Goal: Information Seeking & Learning: Learn about a topic

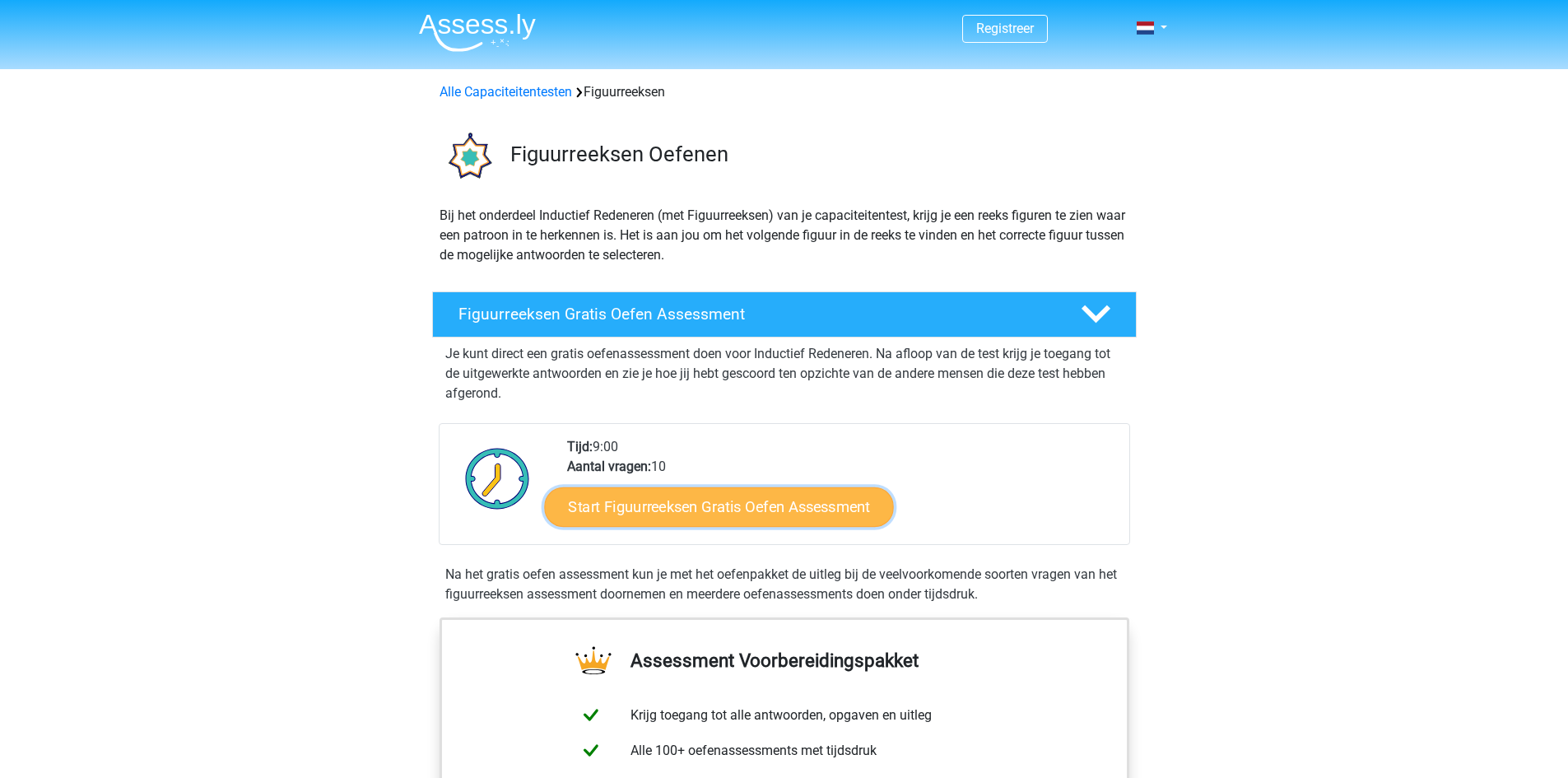
click at [694, 514] on link "Start Figuurreeksen Gratis Oefen Assessment" at bounding box center [718, 506] width 349 height 40
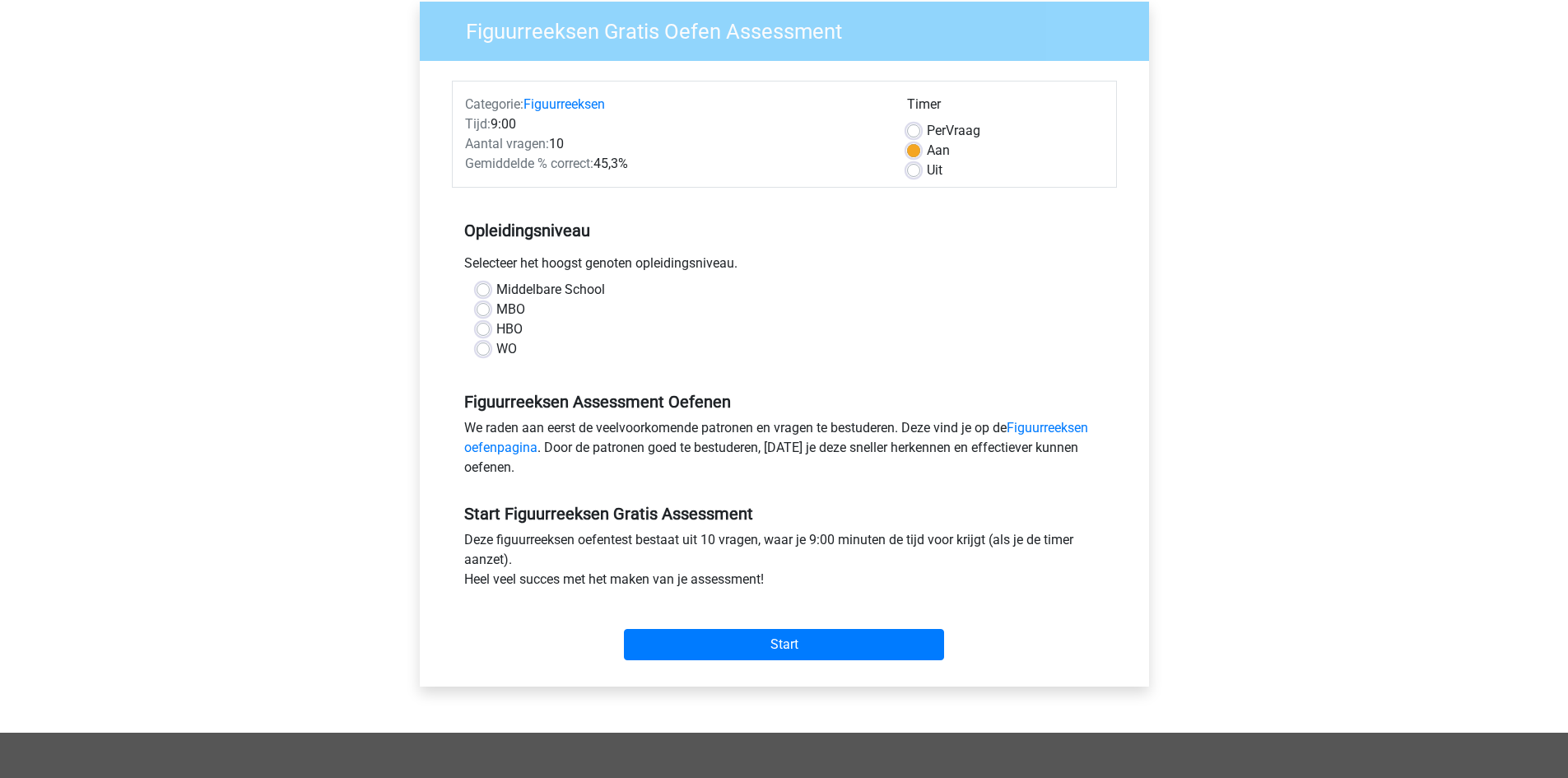
scroll to position [165, 0]
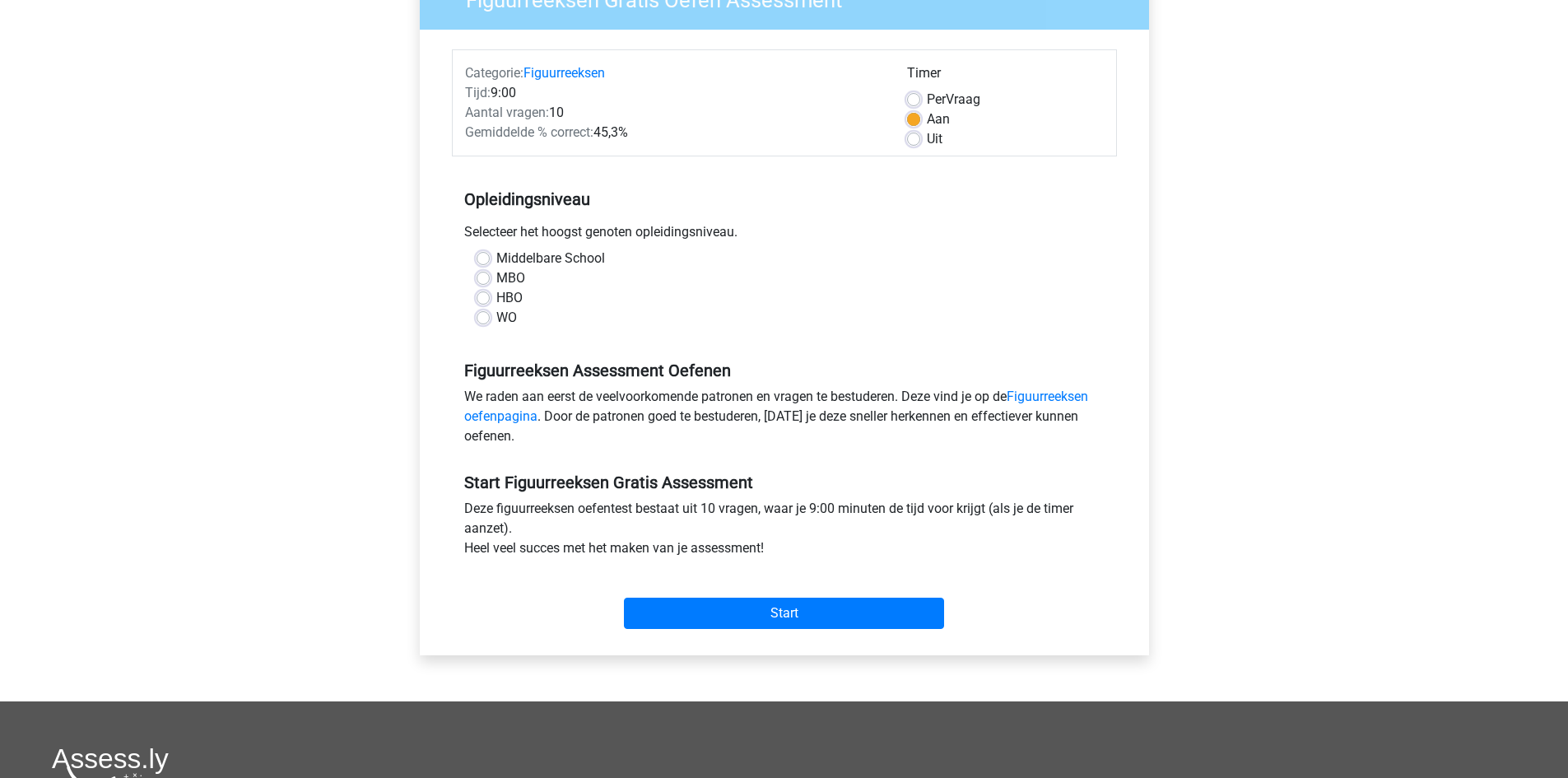
click at [497, 298] on label "HBO" at bounding box center [509, 297] width 26 height 19
click at [487, 298] on input "HBO" at bounding box center [483, 296] width 14 height 16
radio input "true"
click at [781, 614] on input "Start" at bounding box center [784, 612] width 320 height 31
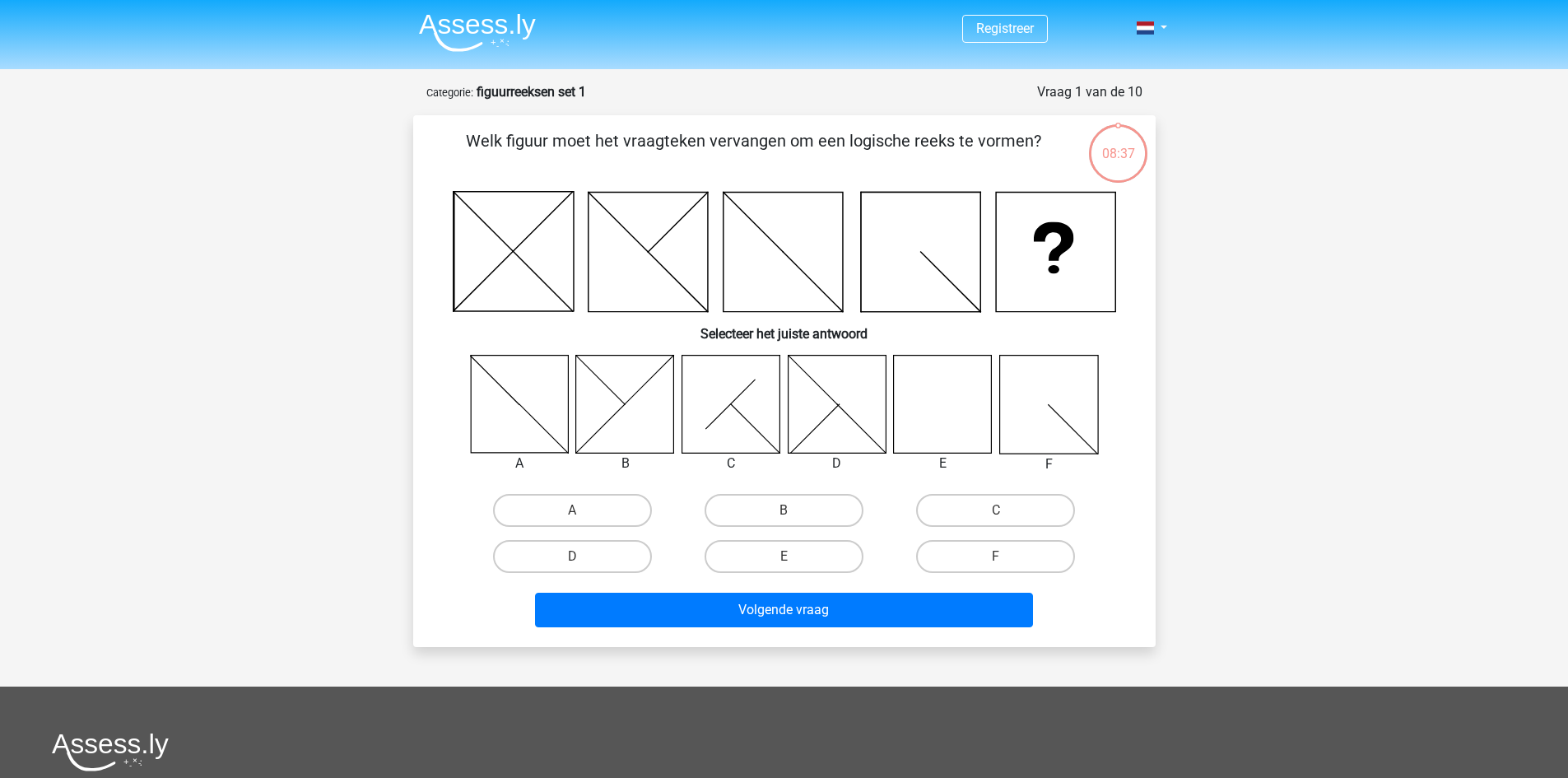
click at [954, 404] on icon at bounding box center [943, 404] width 98 height 98
click at [826, 547] on label "E" at bounding box center [784, 556] width 159 height 33
click at [794, 557] on input "E" at bounding box center [789, 562] width 11 height 11
radio input "true"
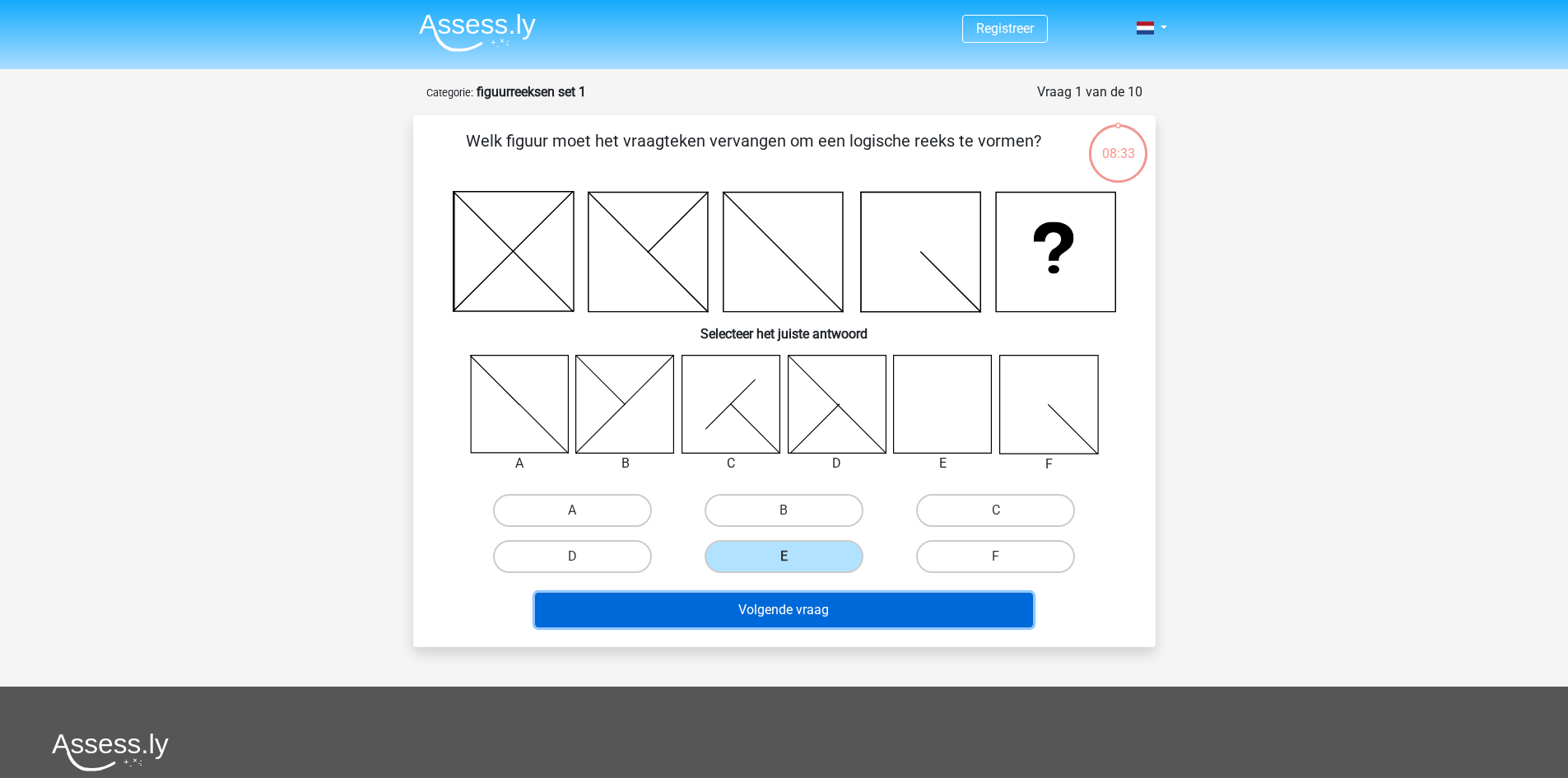
click at [805, 609] on button "Volgende vraag" at bounding box center [784, 610] width 498 height 35
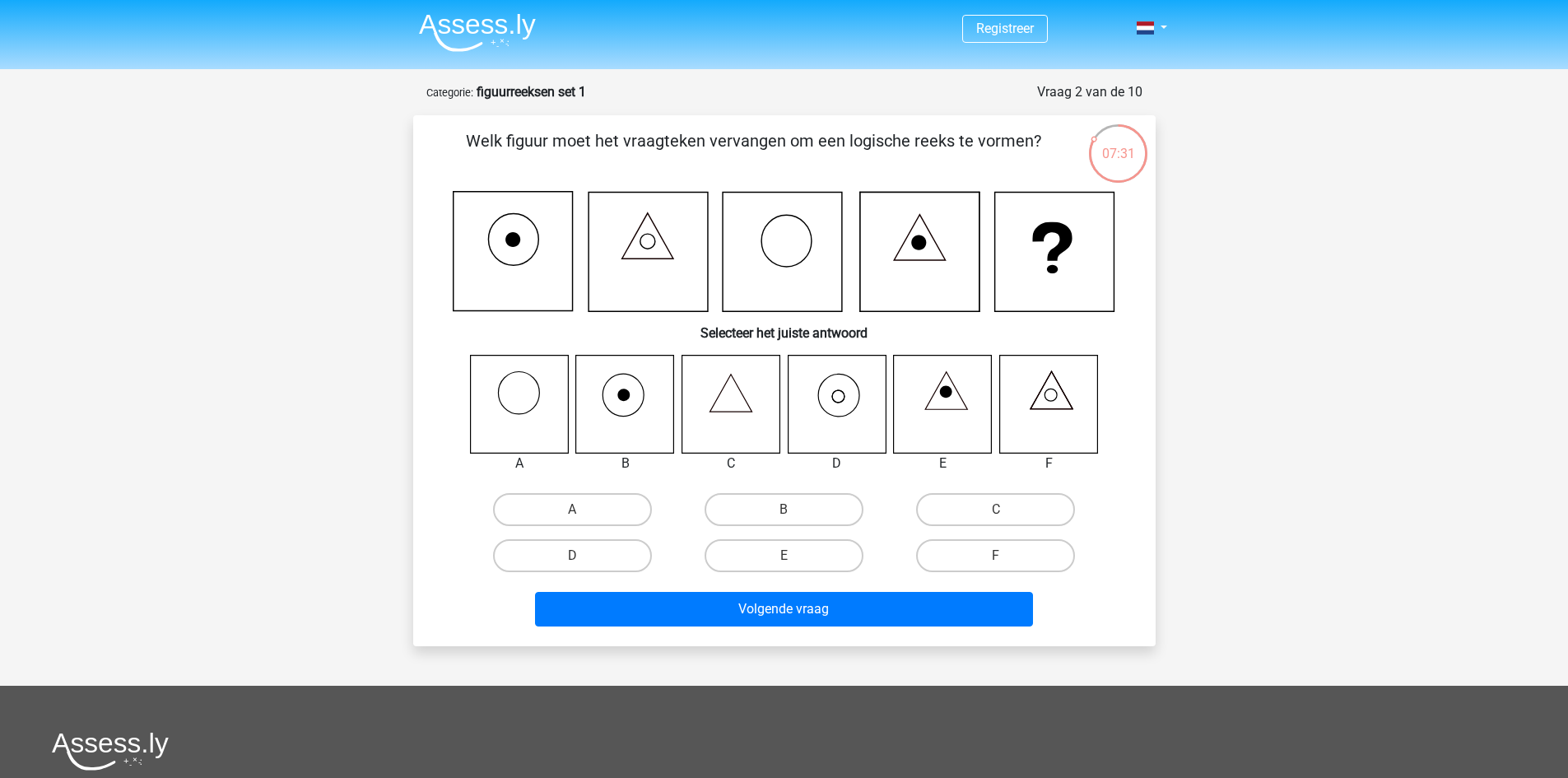
click at [837, 410] on icon at bounding box center [837, 404] width 98 height 98
click at [612, 552] on label "D" at bounding box center [573, 555] width 159 height 33
click at [583, 556] on input "D" at bounding box center [577, 561] width 11 height 11
radio input "true"
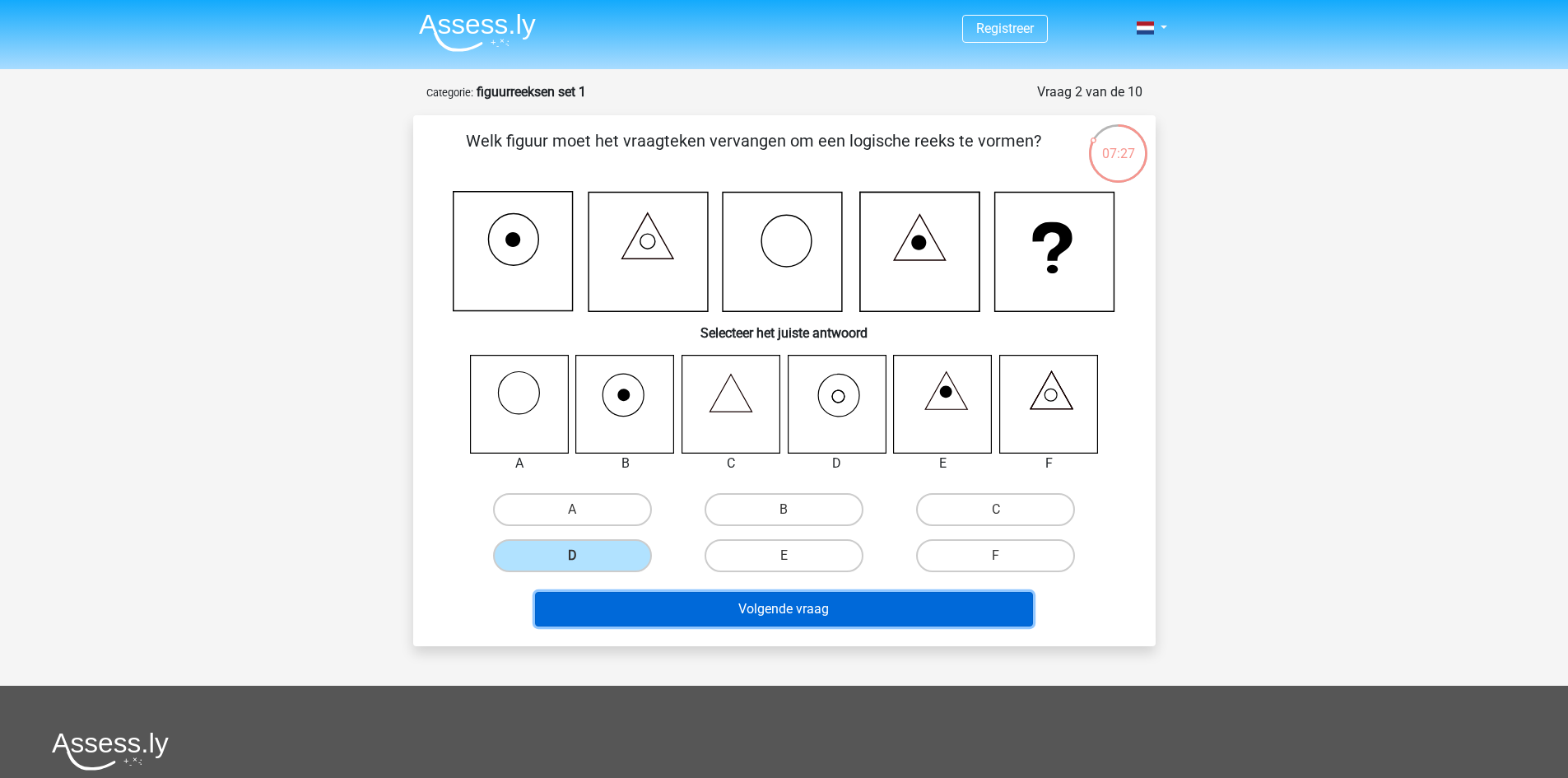
click at [802, 617] on button "Volgende vraag" at bounding box center [784, 609] width 498 height 35
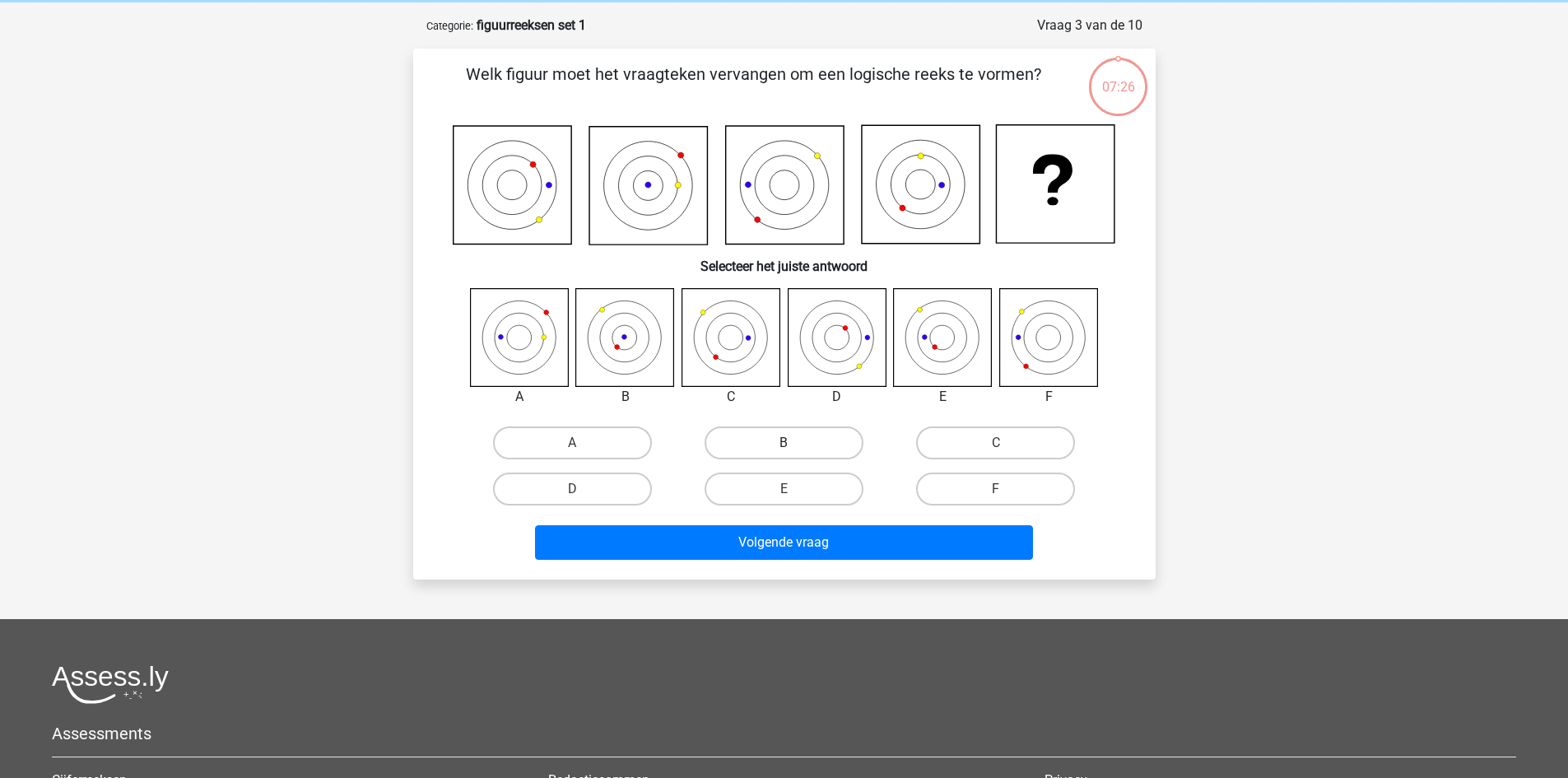
scroll to position [82, 0]
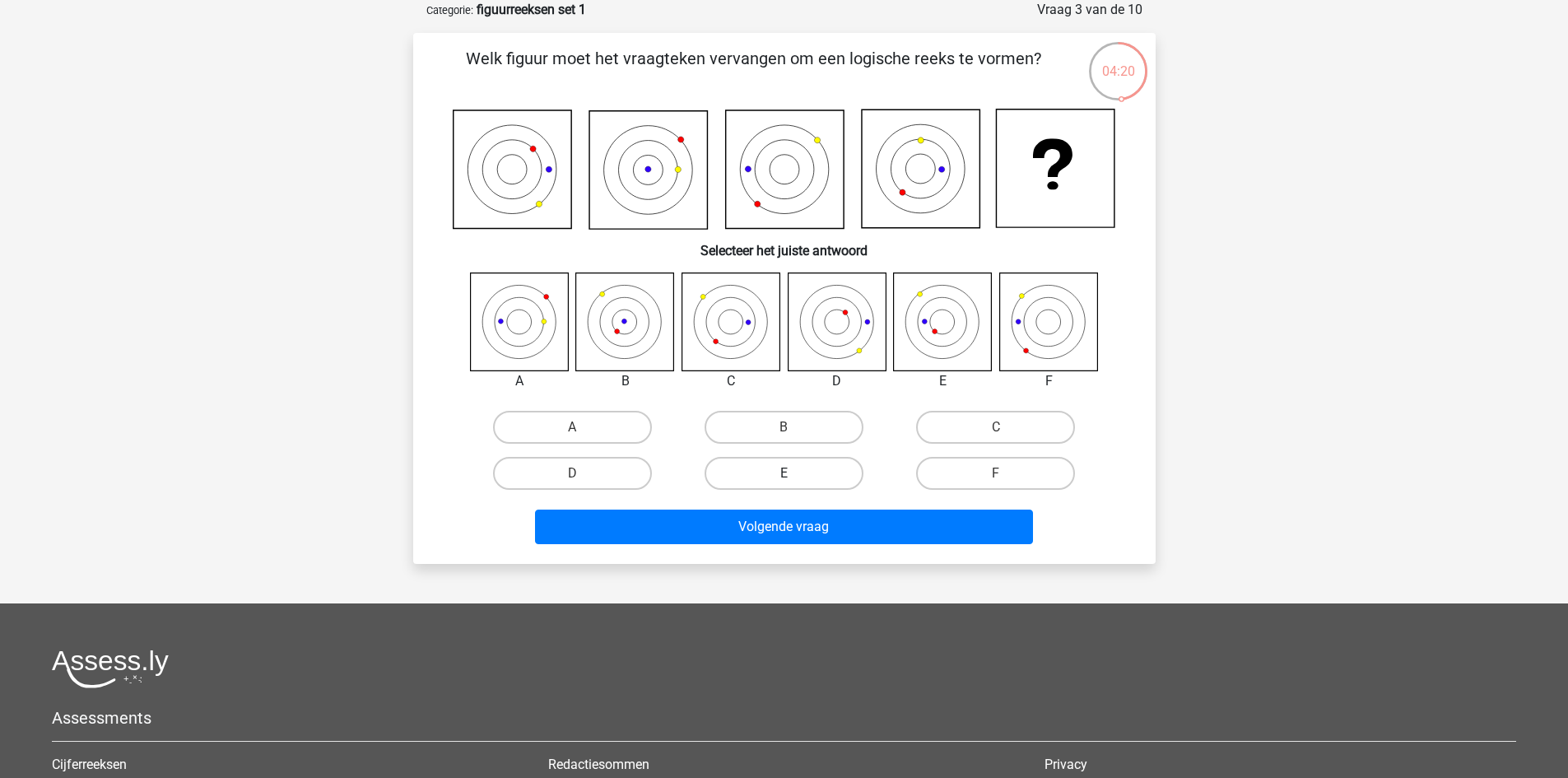
click at [808, 480] on label "E" at bounding box center [784, 473] width 159 height 33
click at [794, 480] on input "E" at bounding box center [789, 478] width 11 height 11
radio input "true"
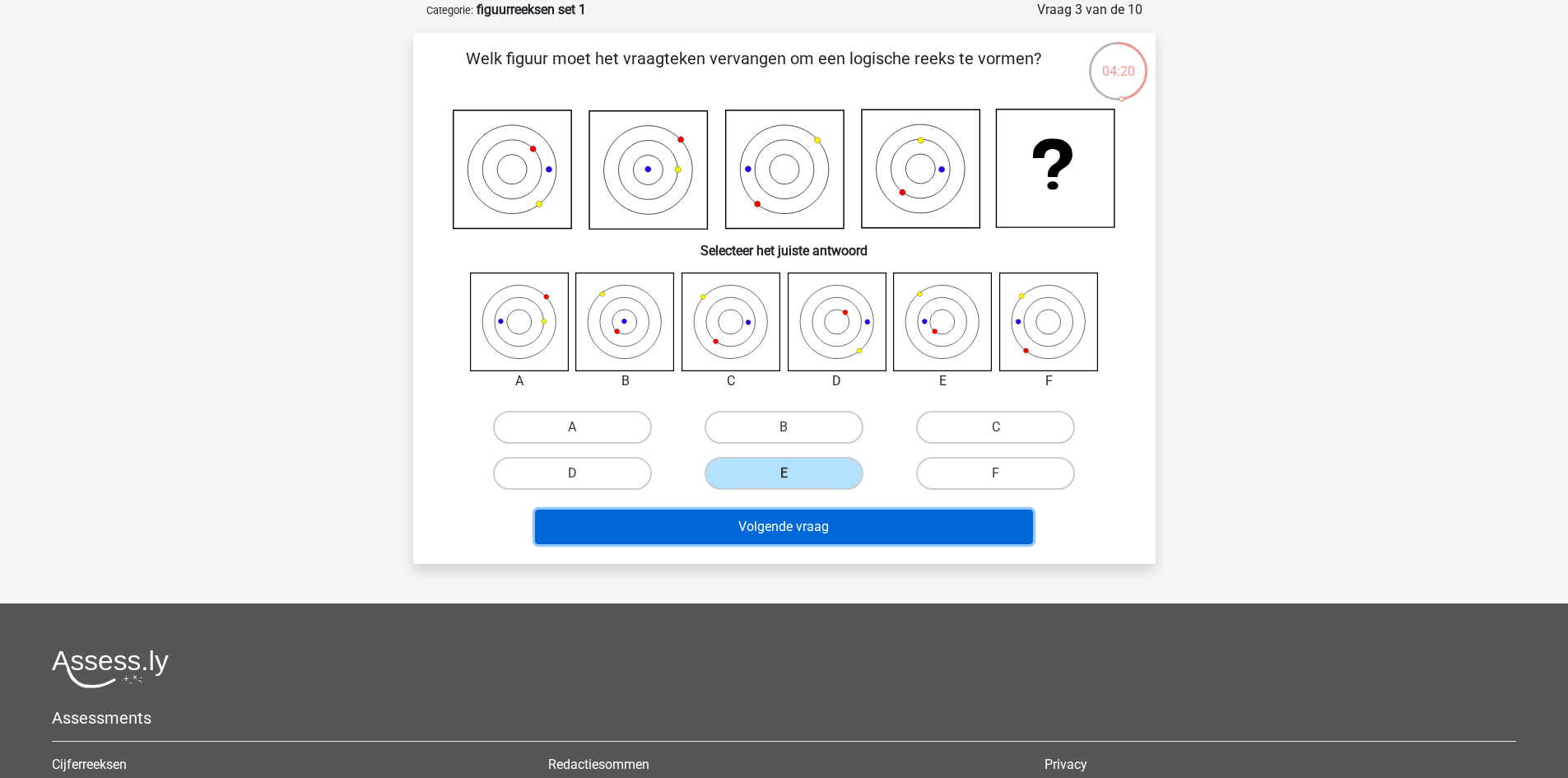
click at [807, 527] on button "Volgende vraag" at bounding box center [784, 526] width 498 height 35
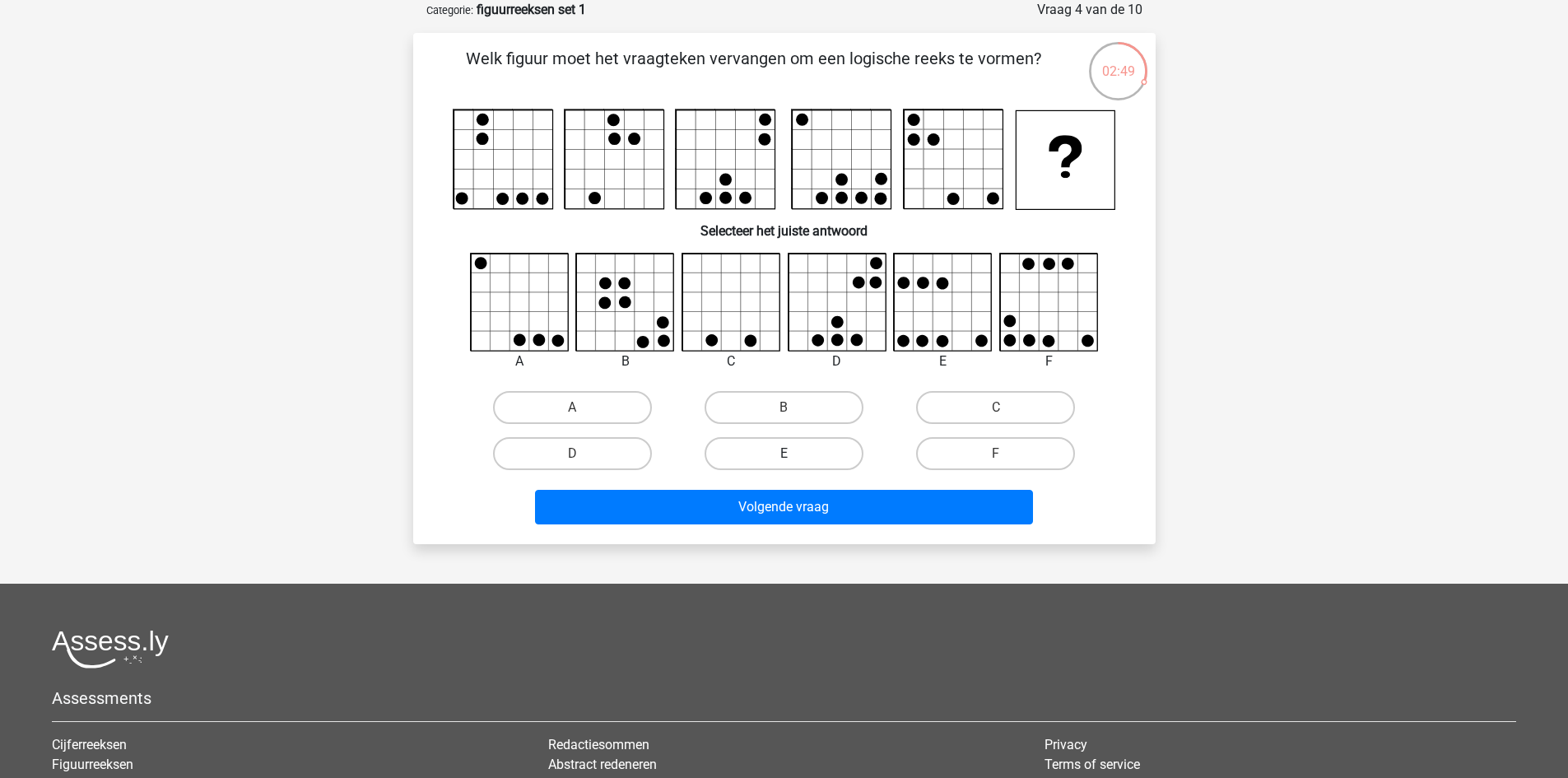
click at [797, 449] on label "E" at bounding box center [784, 453] width 159 height 33
click at [794, 454] on input "E" at bounding box center [789, 459] width 11 height 11
radio input "true"
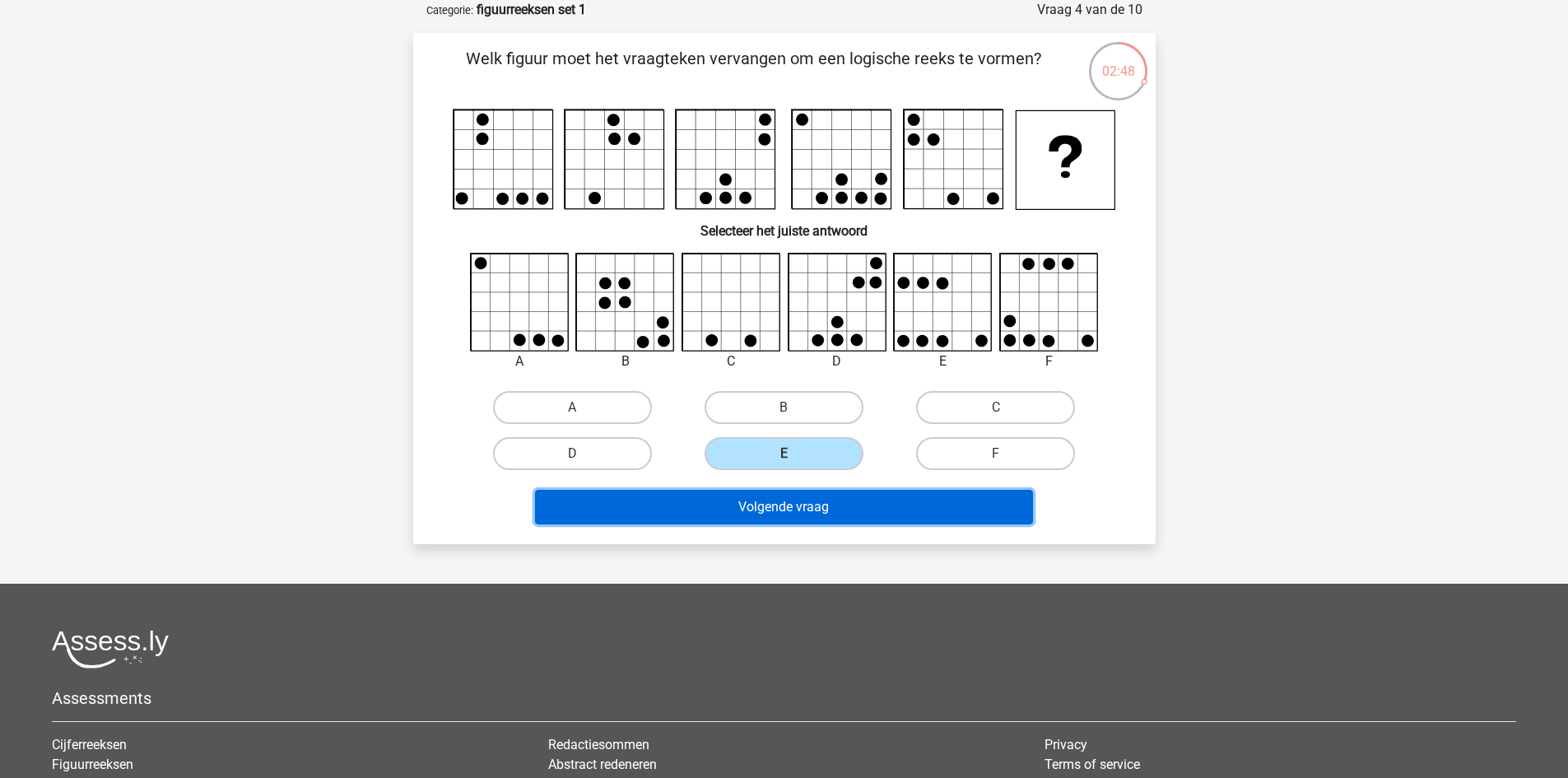
click at [803, 509] on button "Volgende vraag" at bounding box center [784, 507] width 498 height 35
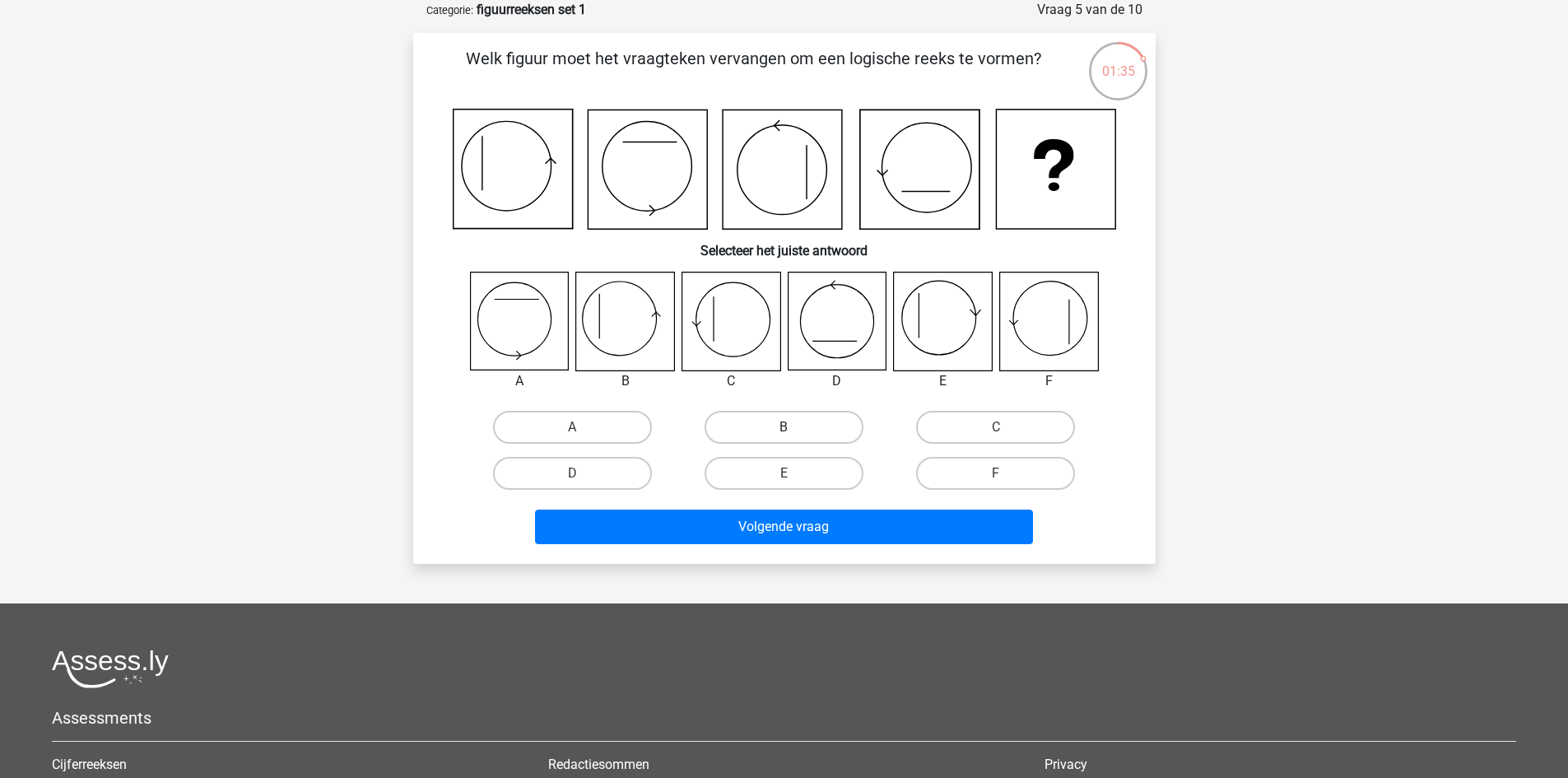
click at [808, 429] on label "B" at bounding box center [784, 427] width 159 height 33
click at [794, 429] on input "B" at bounding box center [789, 433] width 11 height 11
radio input "true"
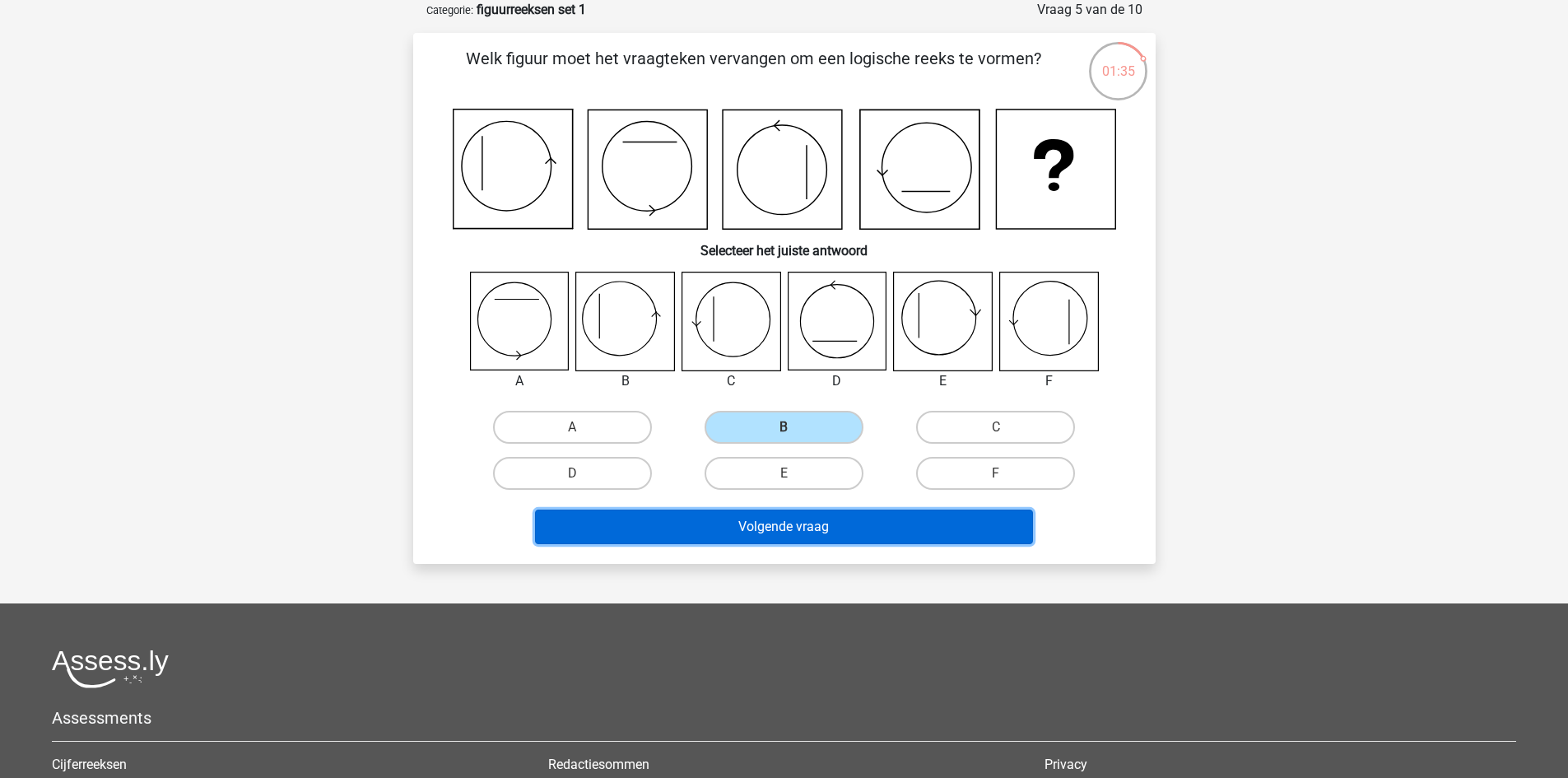
click at [814, 524] on button "Volgende vraag" at bounding box center [784, 526] width 498 height 35
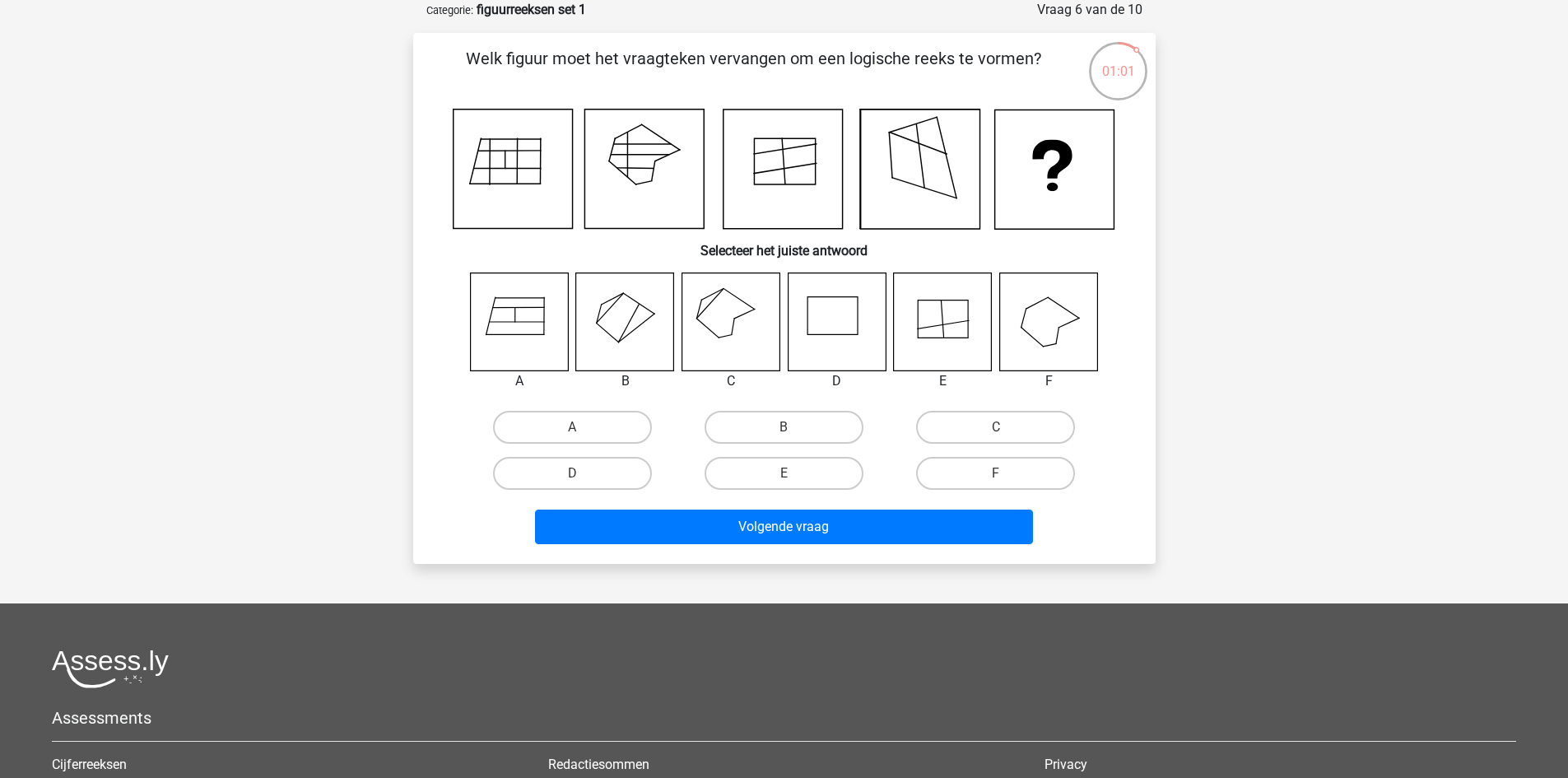
click at [721, 322] on icon at bounding box center [731, 322] width 98 height 98
click at [1019, 425] on label "C" at bounding box center [996, 427] width 159 height 33
click at [1007, 427] on input "C" at bounding box center [1001, 433] width 11 height 11
radio input "true"
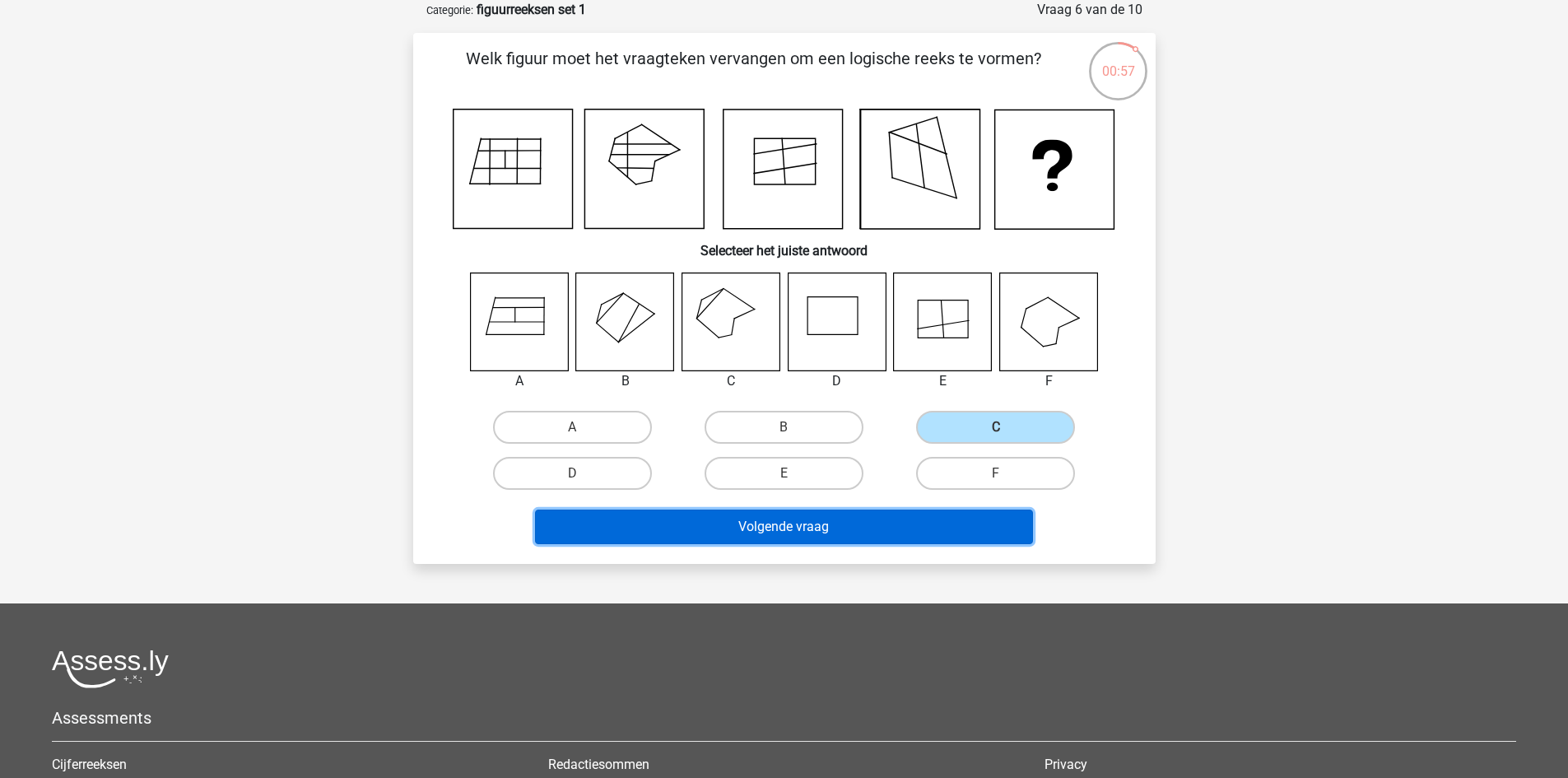
click at [906, 513] on button "Volgende vraag" at bounding box center [784, 526] width 498 height 35
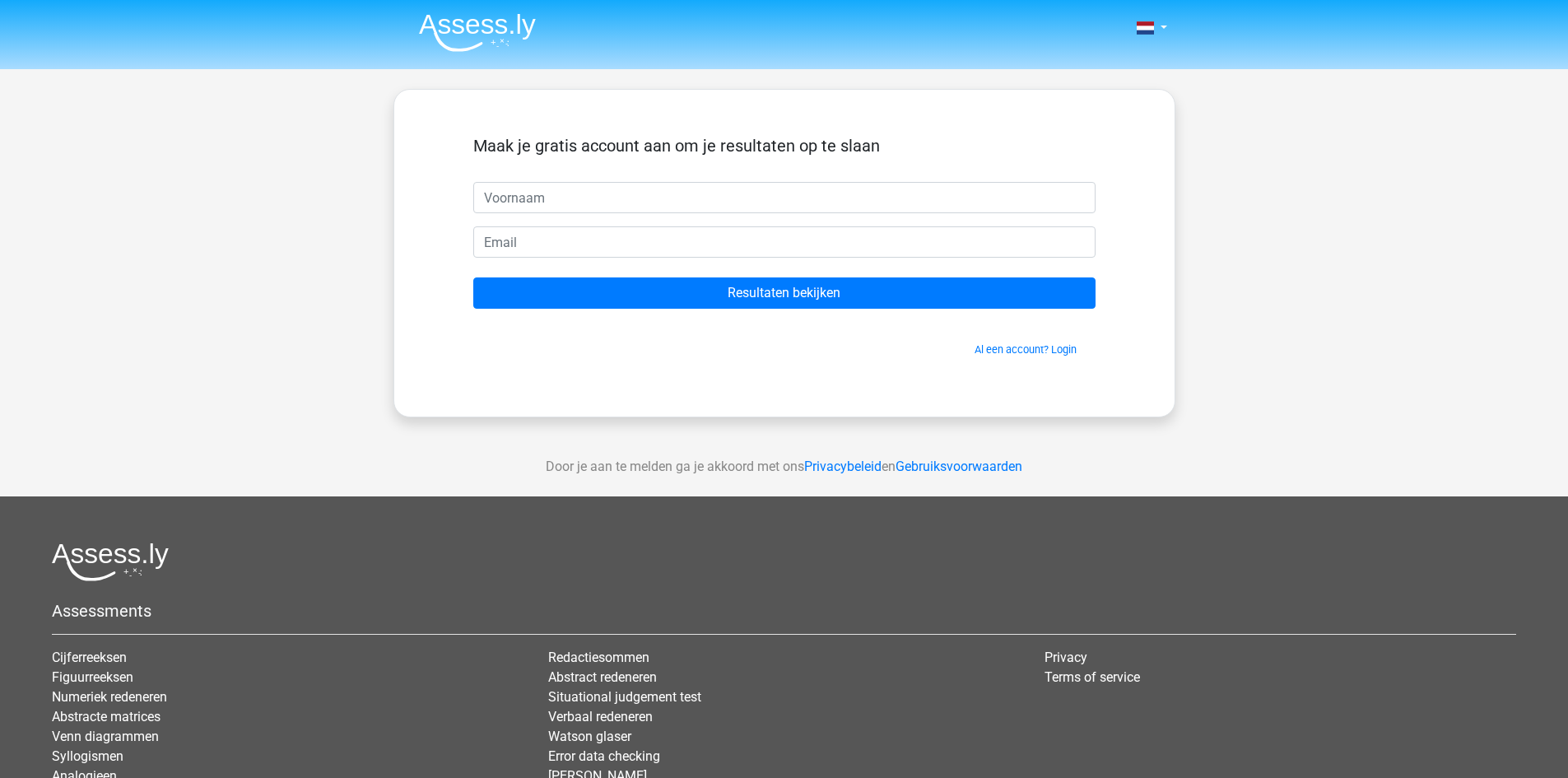
click at [794, 203] on input "text" at bounding box center [784, 197] width 623 height 31
type input "[PERSON_NAME]"
click at [629, 242] on input "email" at bounding box center [784, 242] width 623 height 31
type input "[EMAIL_ADDRESS][DOMAIN_NAME]"
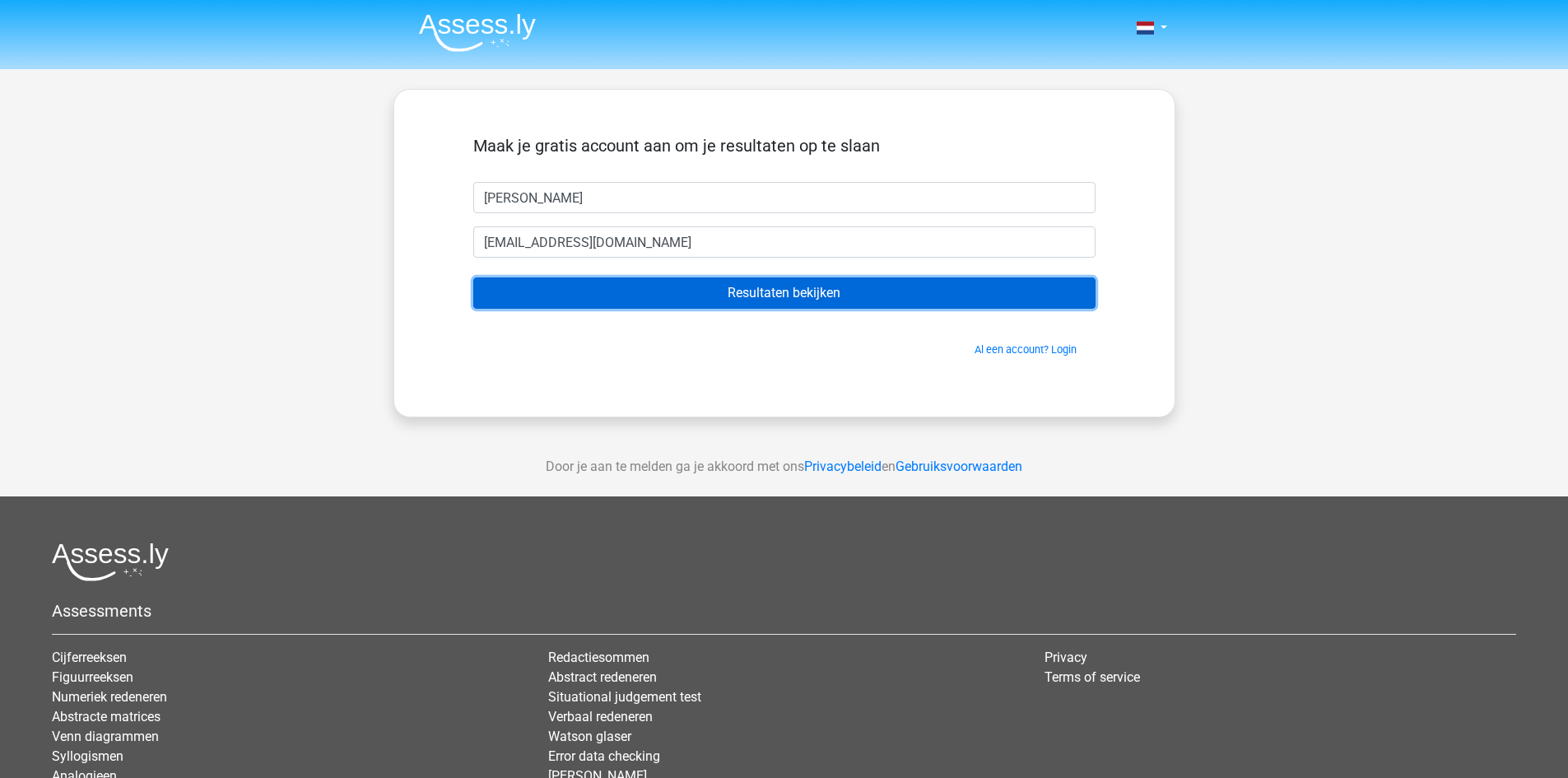
click at [792, 296] on input "Resultaten bekijken" at bounding box center [784, 292] width 623 height 31
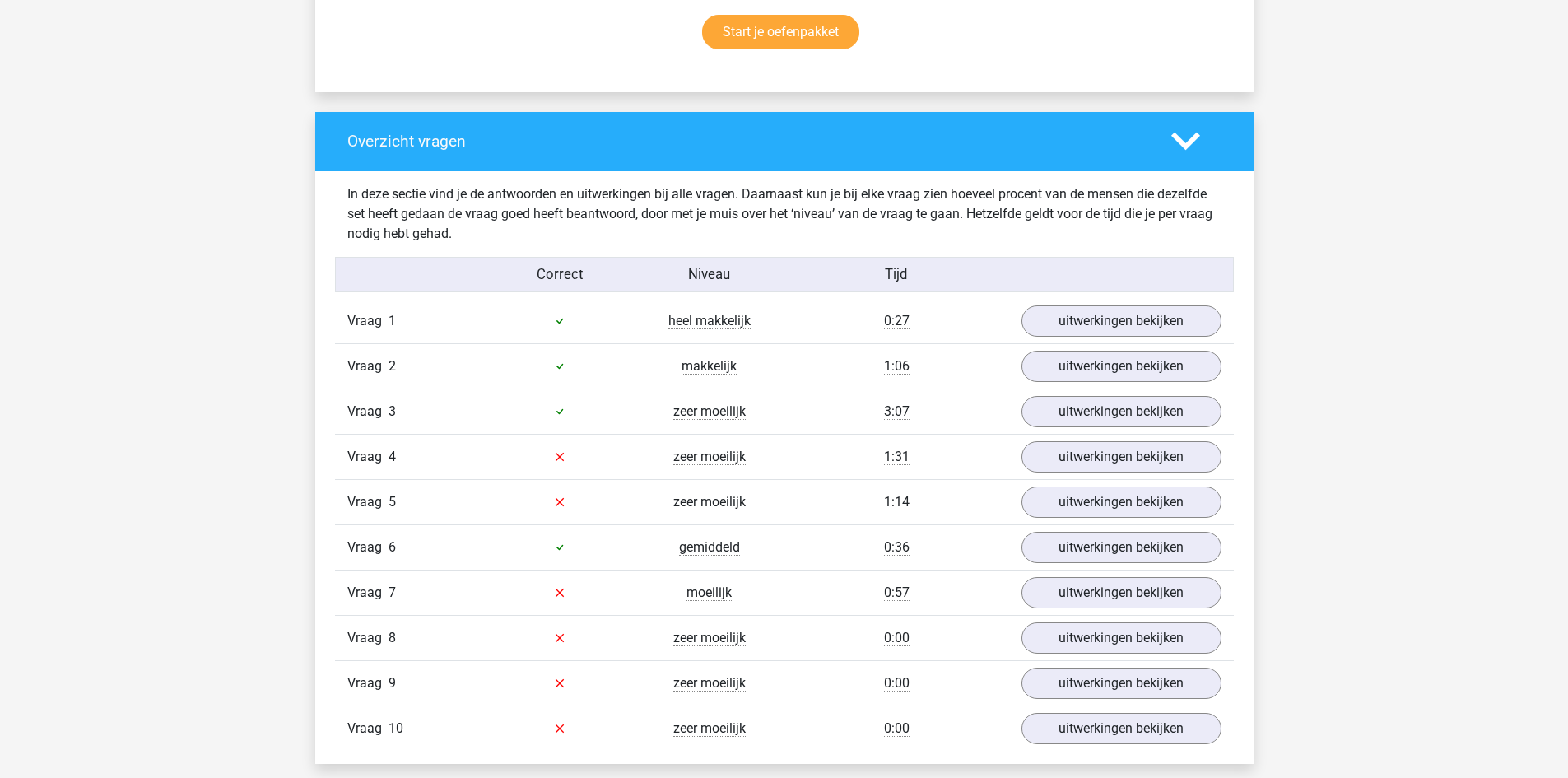
scroll to position [1152, 0]
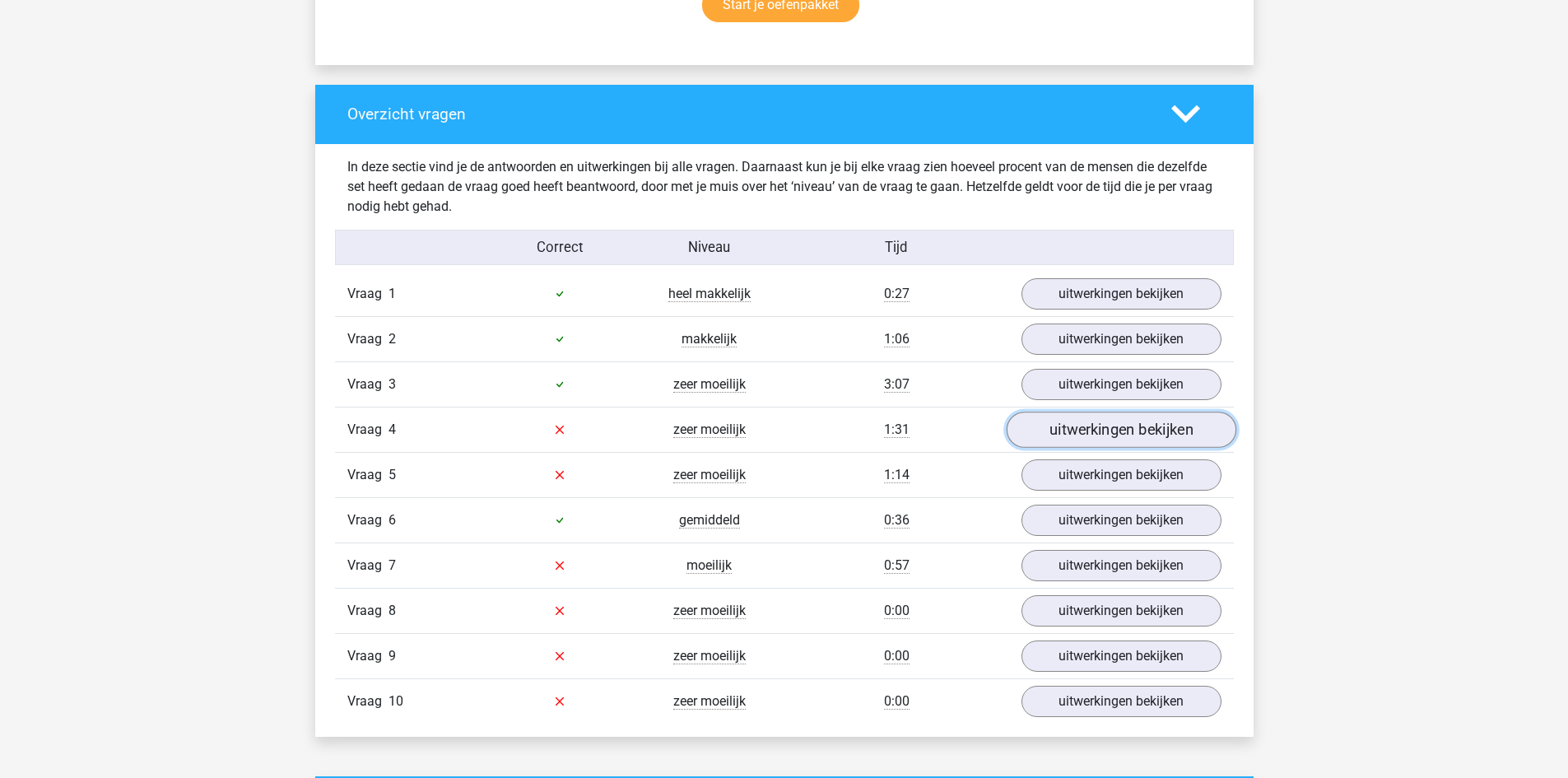
click at [1091, 433] on link "uitwerkingen bekijken" at bounding box center [1121, 429] width 230 height 36
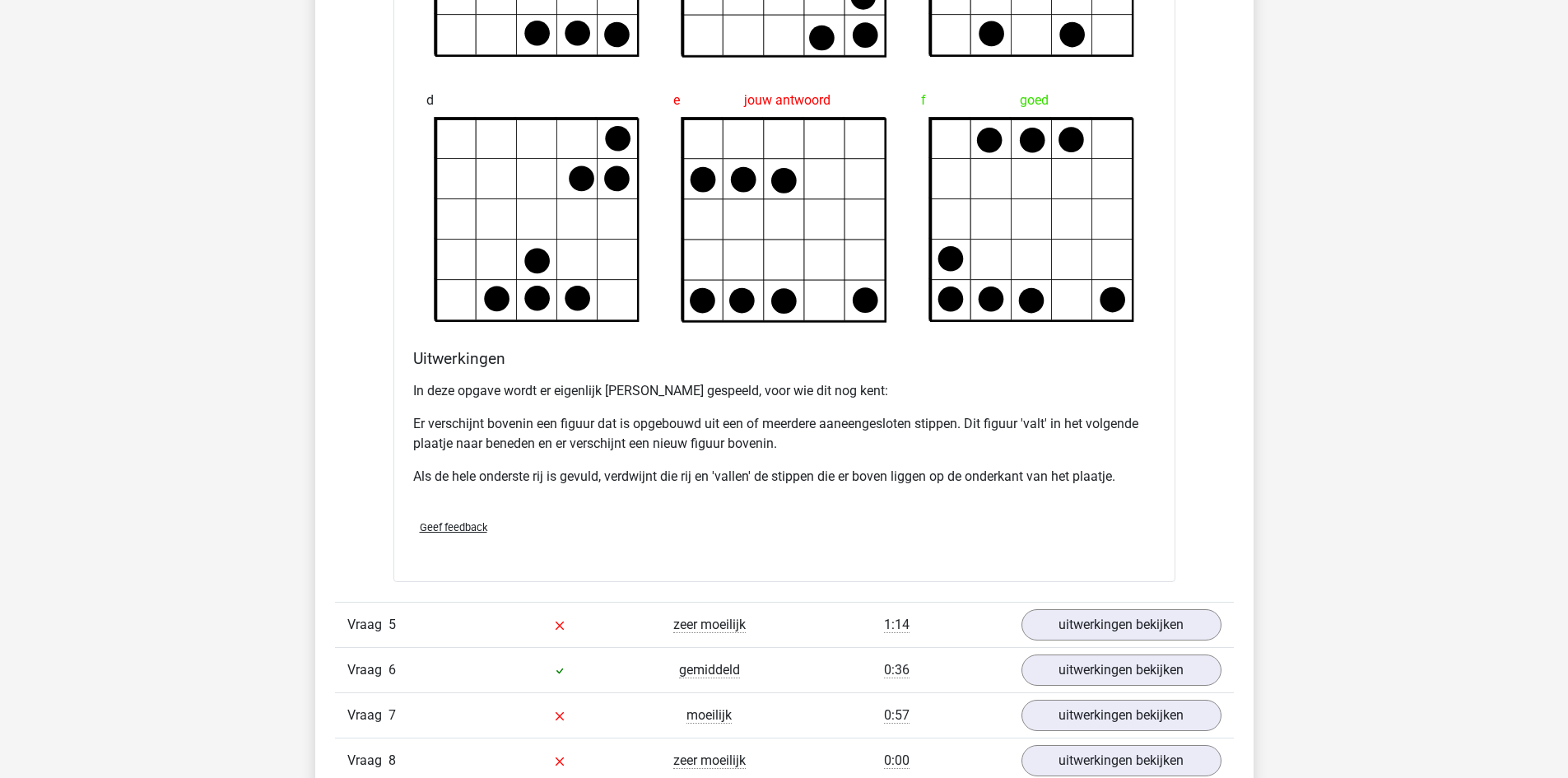
scroll to position [1976, 0]
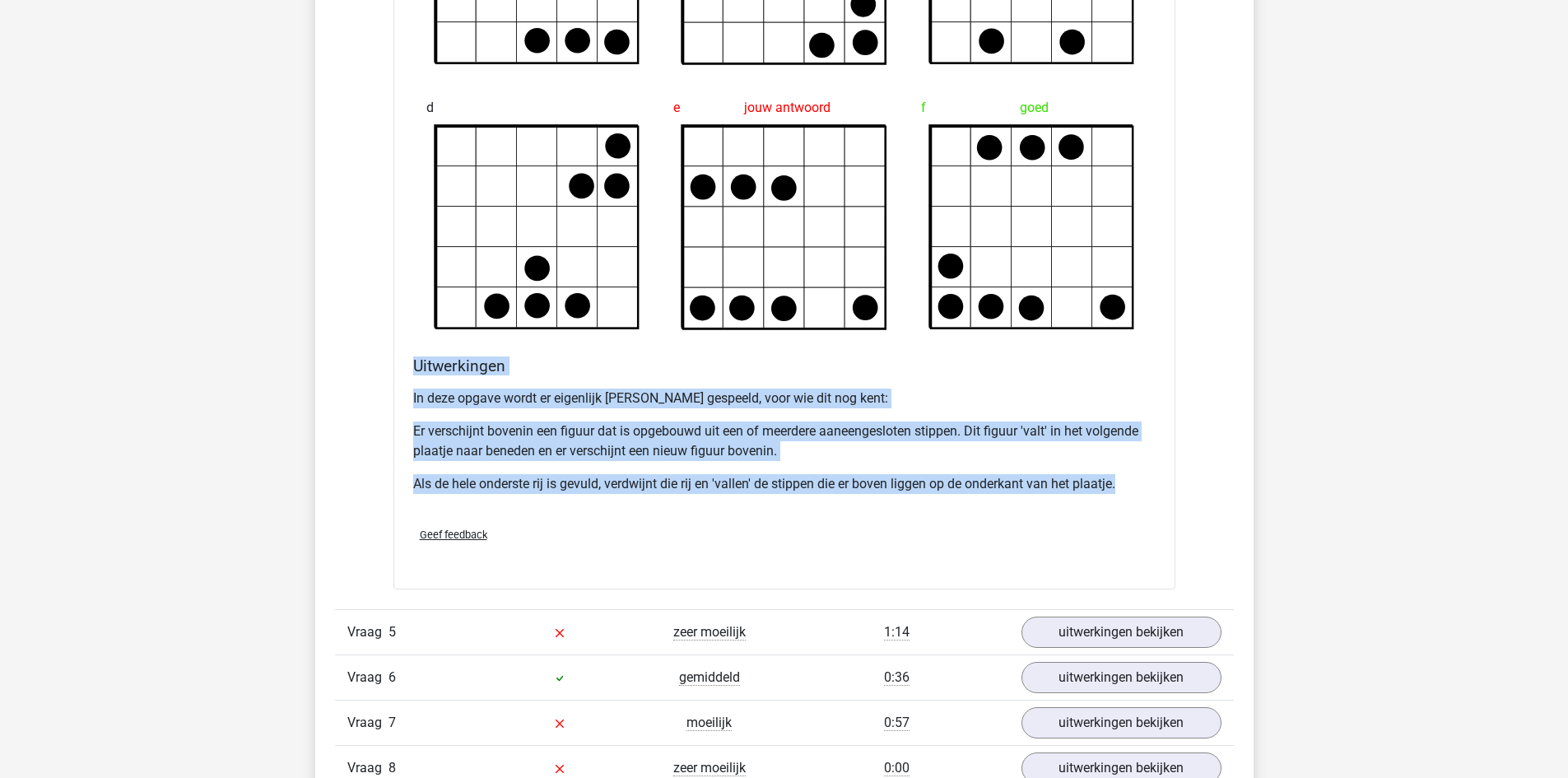
drag, startPoint x: 1137, startPoint y: 486, endPoint x: 388, endPoint y: 364, distance: 758.9
click at [388, 364] on div "Vraag 1 heel makkelijk 0:27 uitwerkingen bekijken Welk figuur moet het vraagtek…" at bounding box center [784, 165] width 874 height 1434
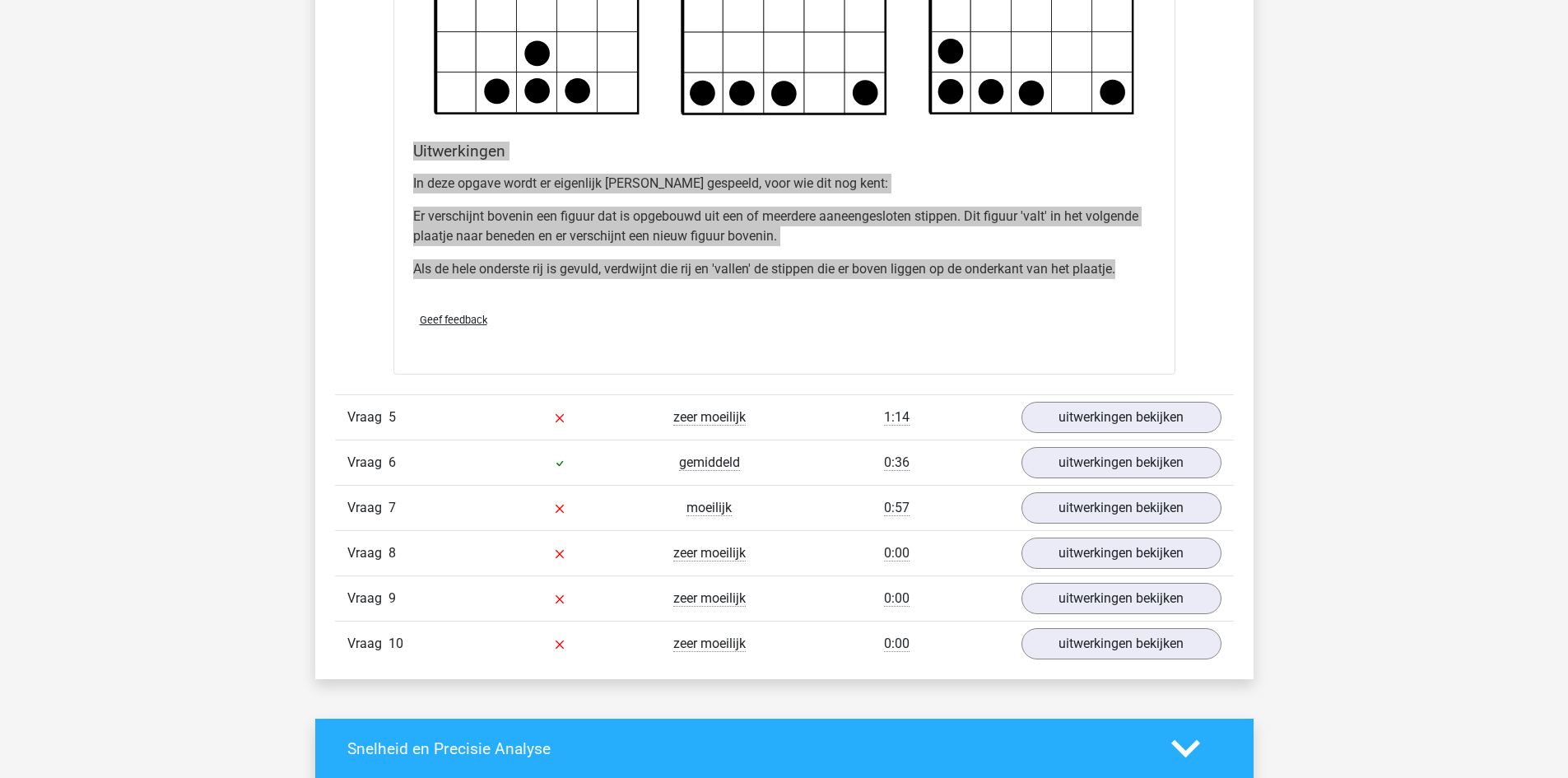
scroll to position [2222, 0]
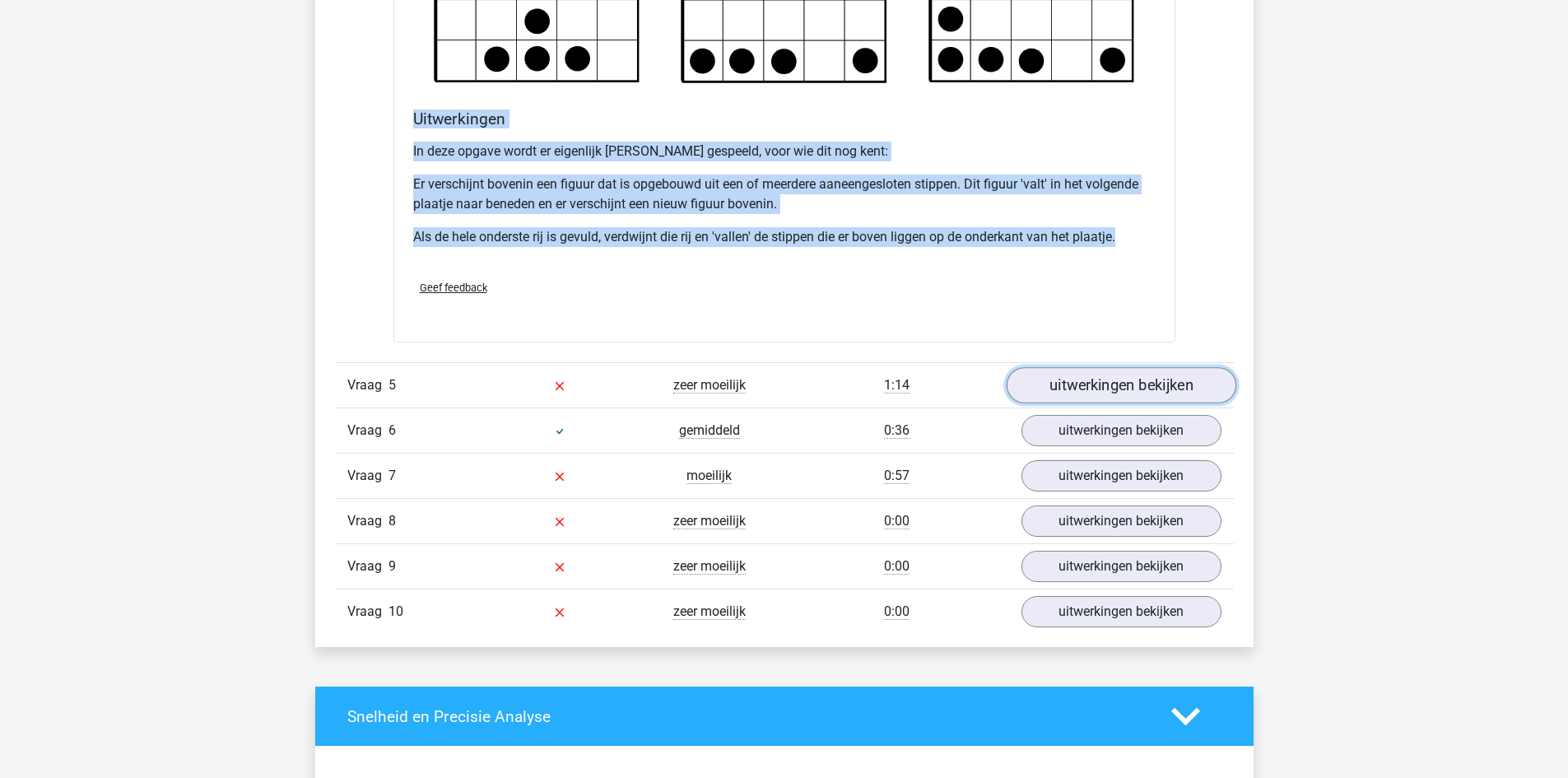
click at [1110, 384] on link "uitwerkingen bekijken" at bounding box center [1121, 385] width 230 height 36
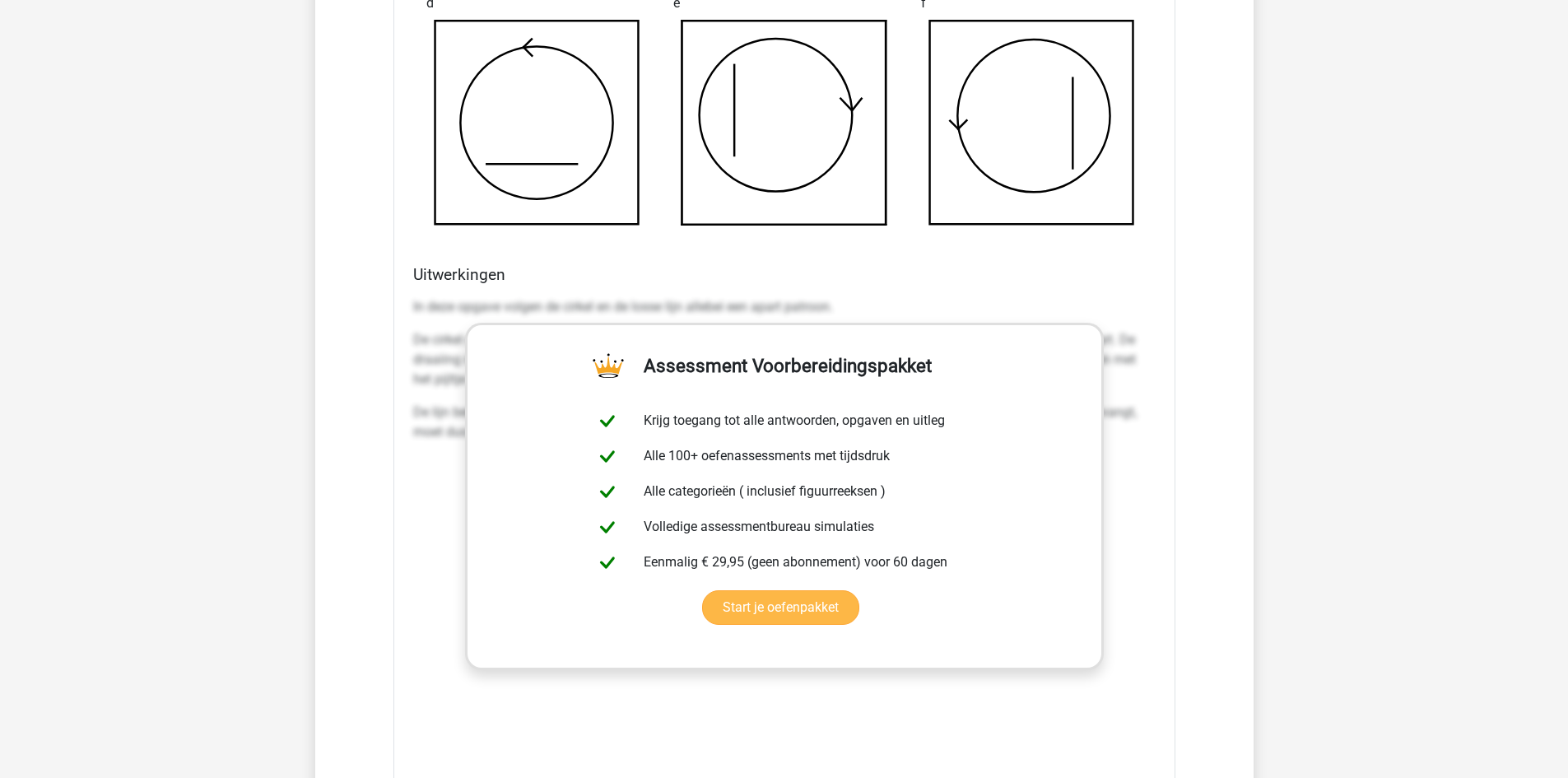
scroll to position [3704, 0]
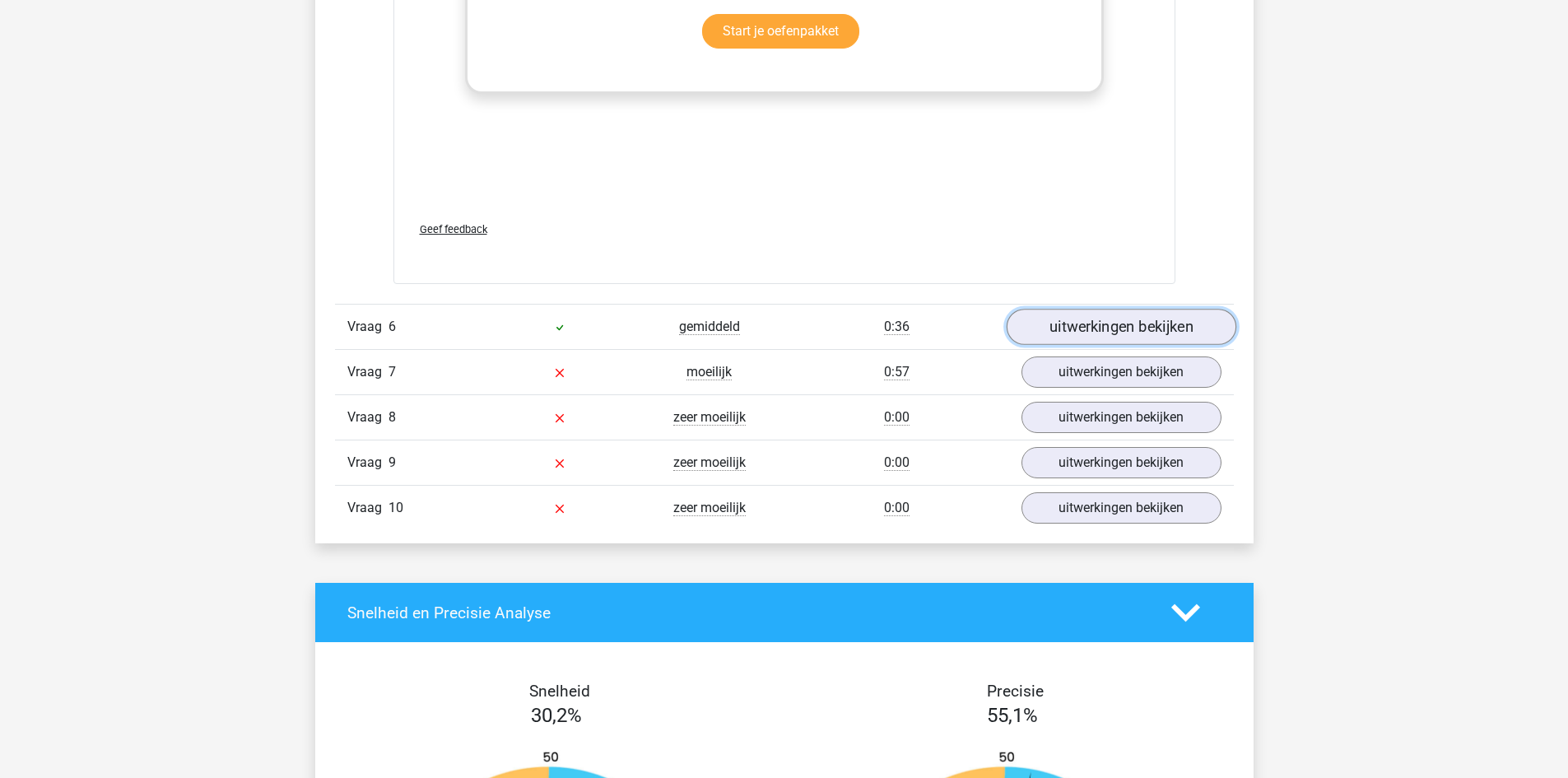
click at [1106, 326] on link "uitwerkingen bekijken" at bounding box center [1121, 326] width 230 height 36
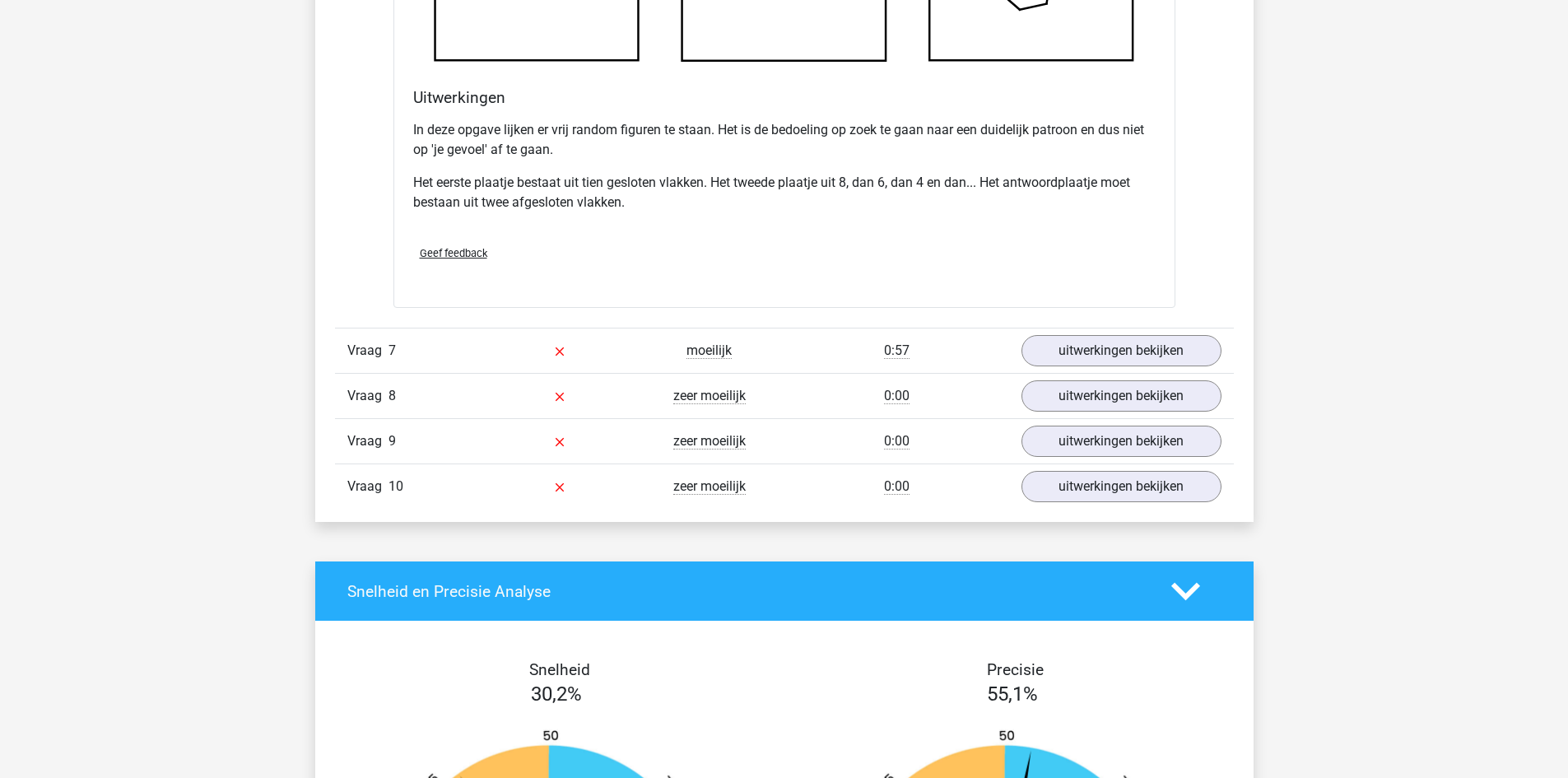
scroll to position [4774, 0]
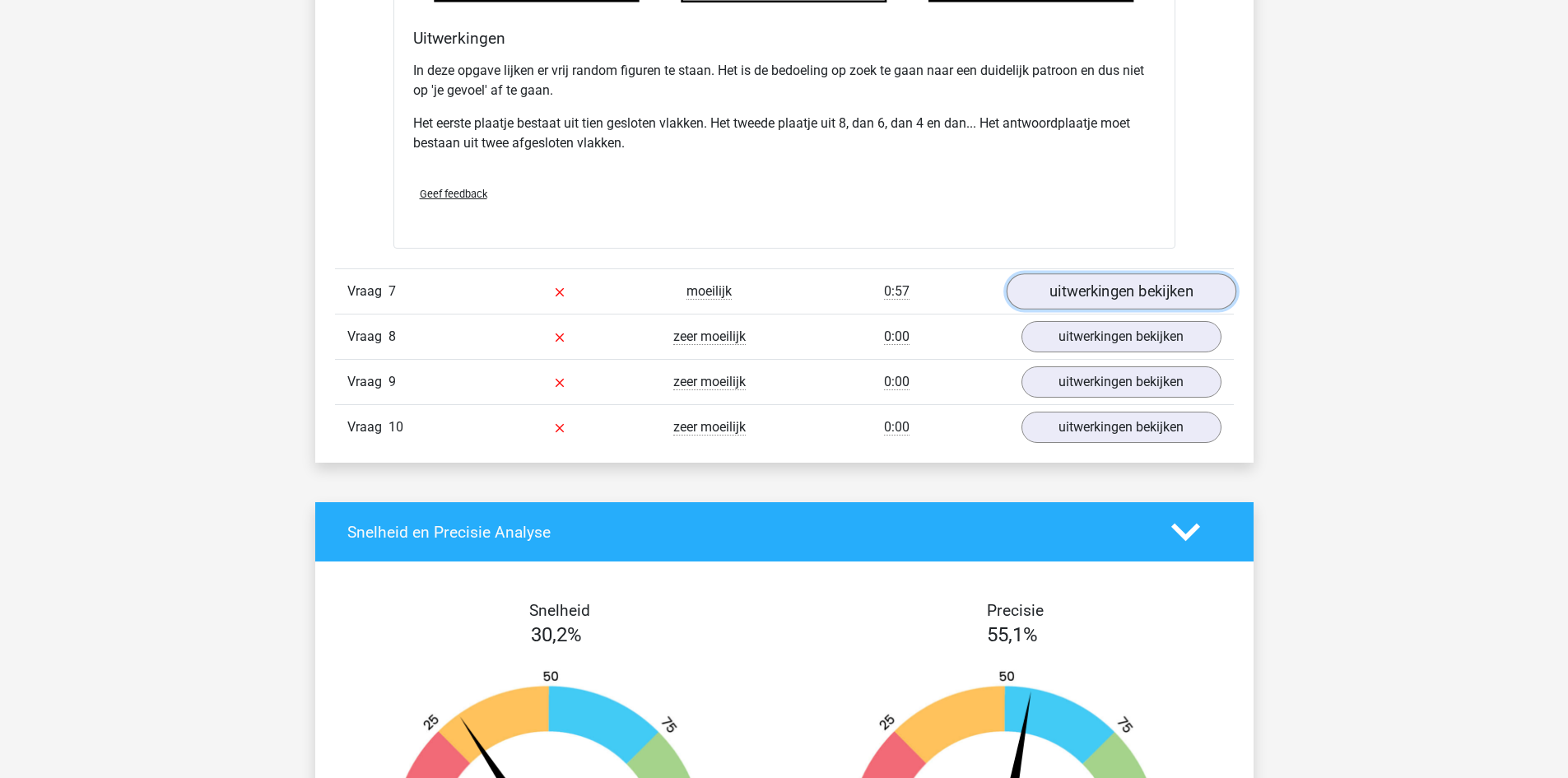
click at [1118, 290] on link "uitwerkingen bekijken" at bounding box center [1121, 291] width 230 height 36
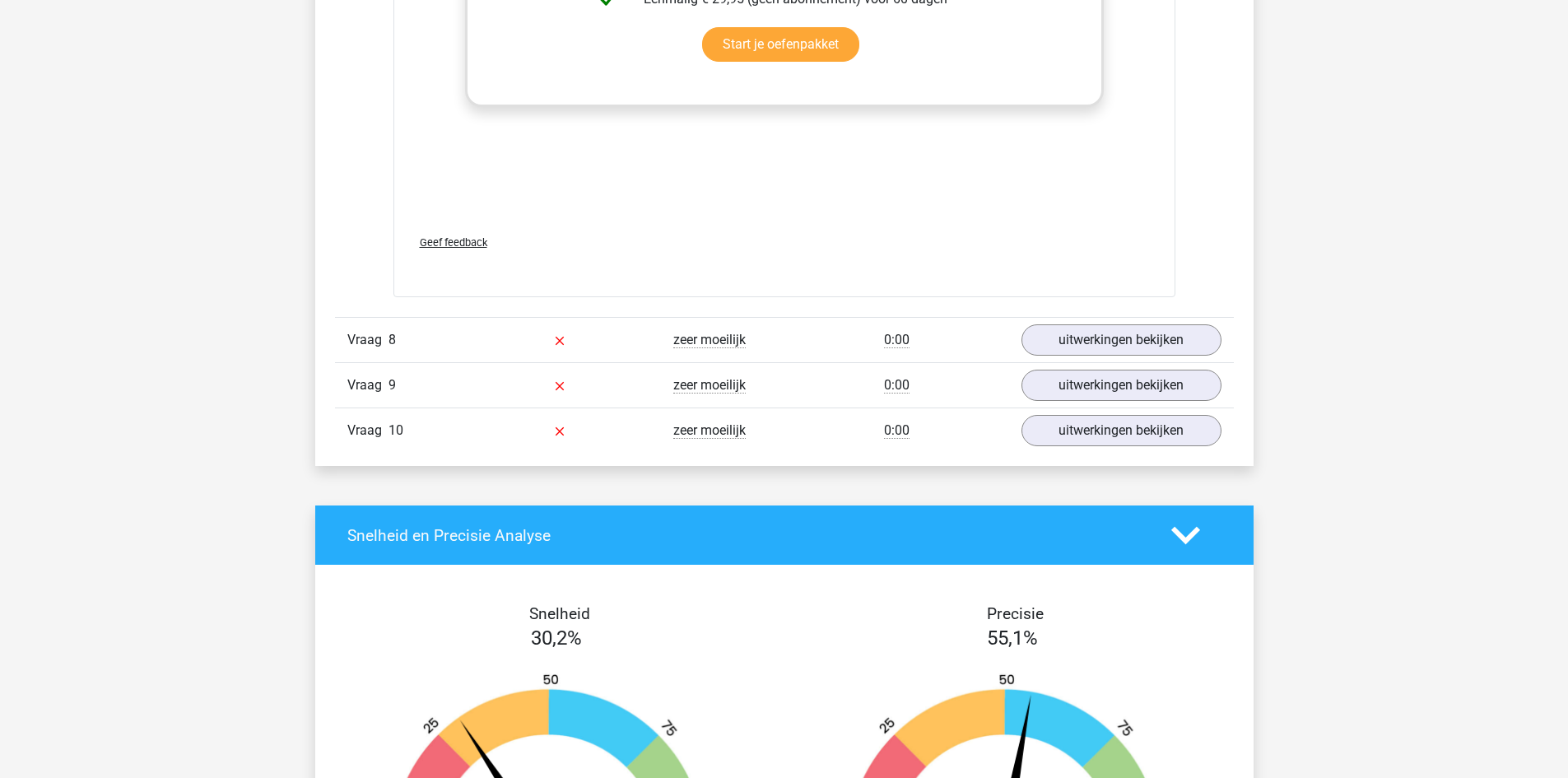
scroll to position [6173, 0]
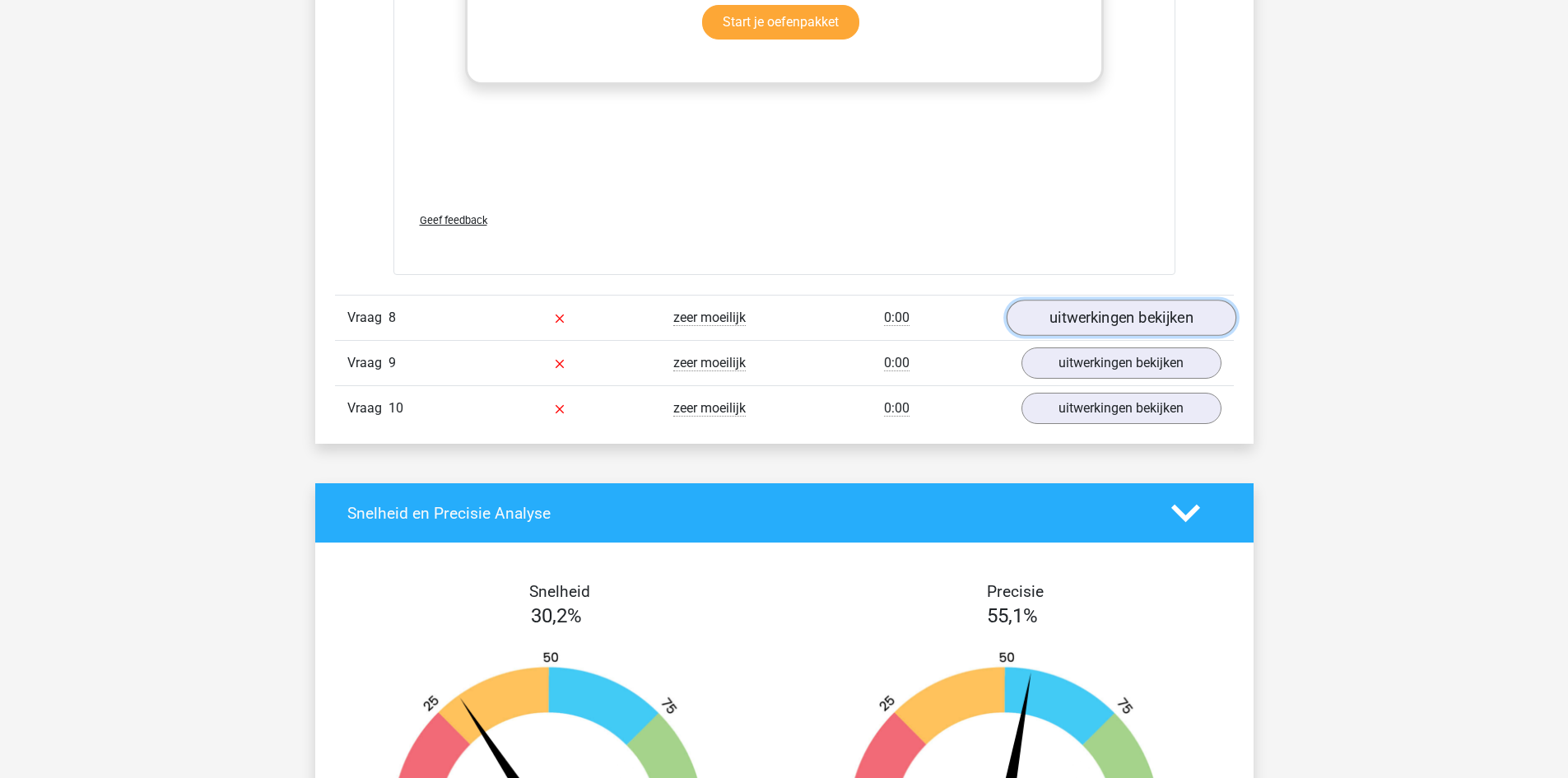
click at [1125, 312] on link "uitwerkingen bekijken" at bounding box center [1121, 318] width 230 height 36
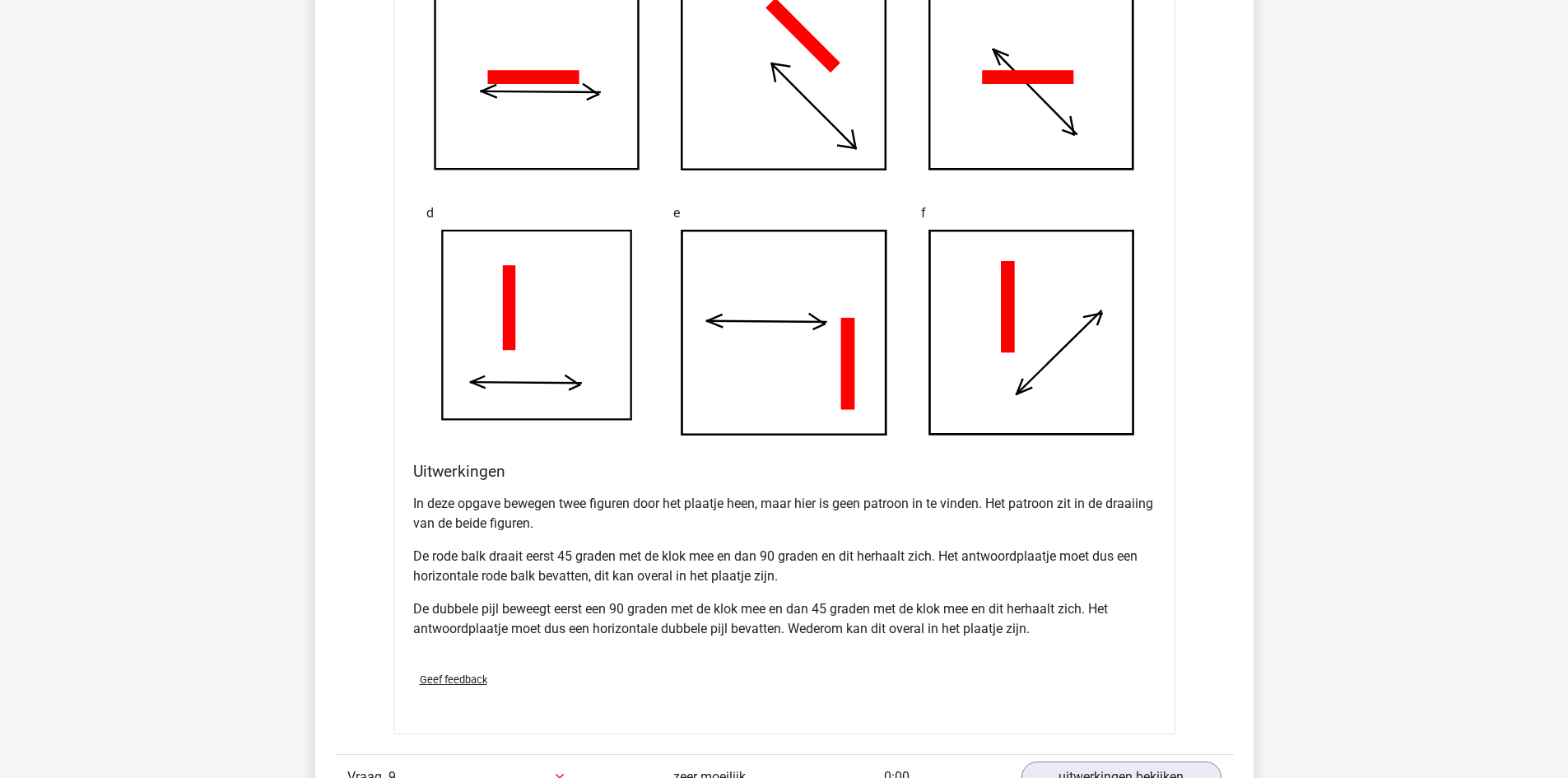
scroll to position [6833, 0]
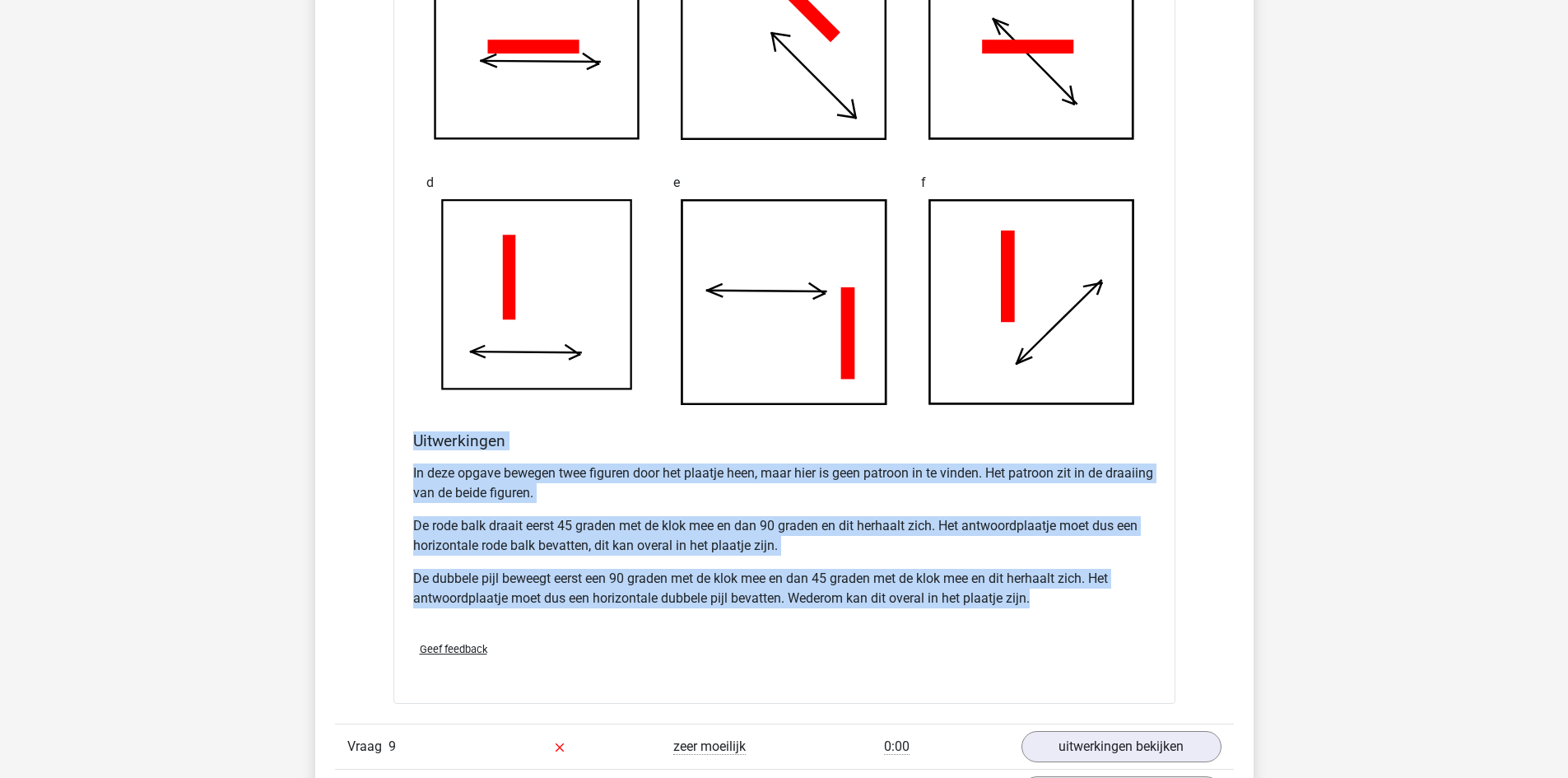
drag, startPoint x: 1056, startPoint y: 596, endPoint x: 408, endPoint y: 436, distance: 667.5
click at [408, 436] on div "Uitwerkingen In deze opgave bewegen twee figuren door het plaatje heen, maar hi…" at bounding box center [784, 530] width 756 height 197
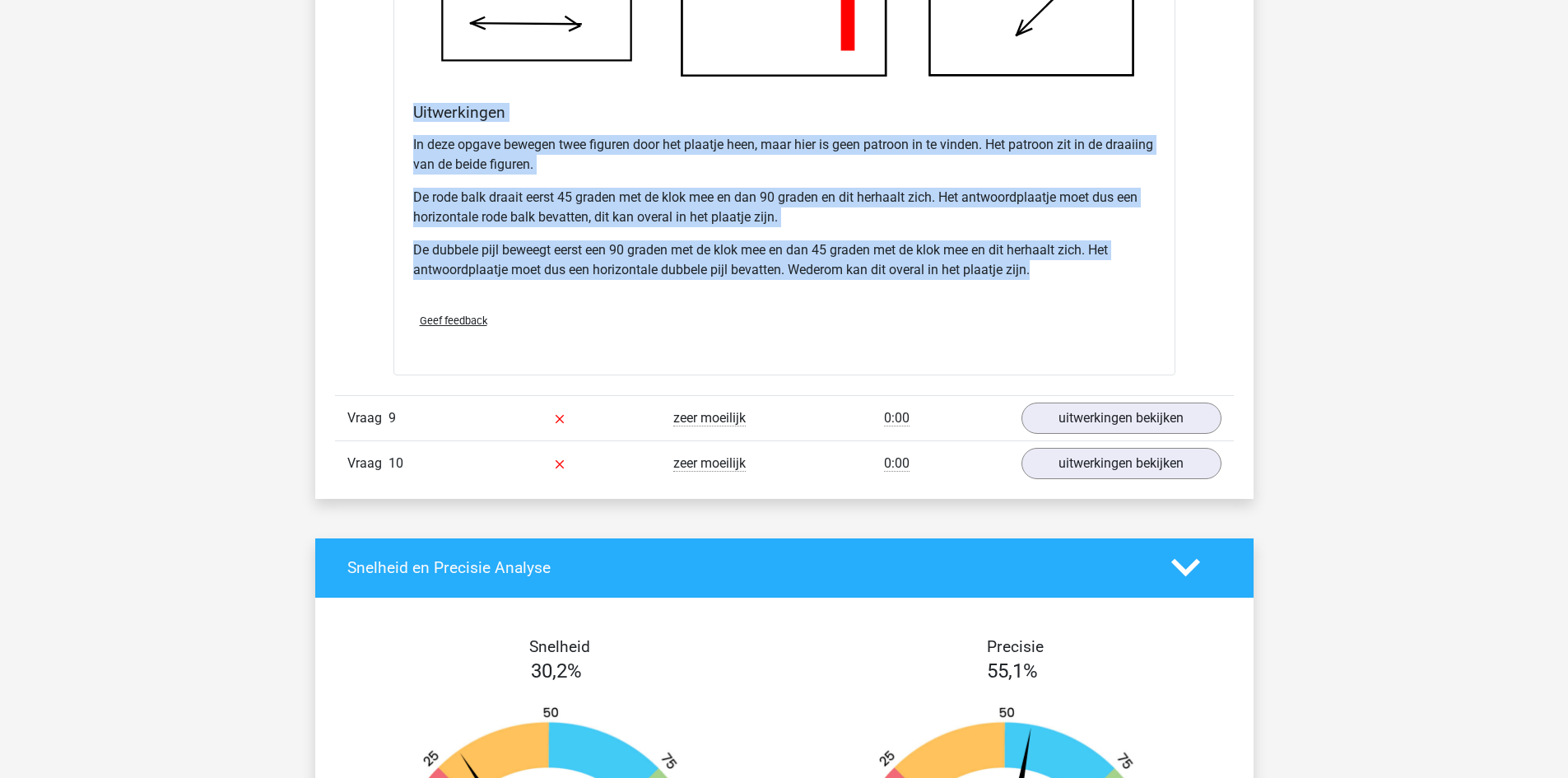
scroll to position [7162, 0]
click at [1140, 412] on link "uitwerkingen bekijken" at bounding box center [1121, 417] width 230 height 36
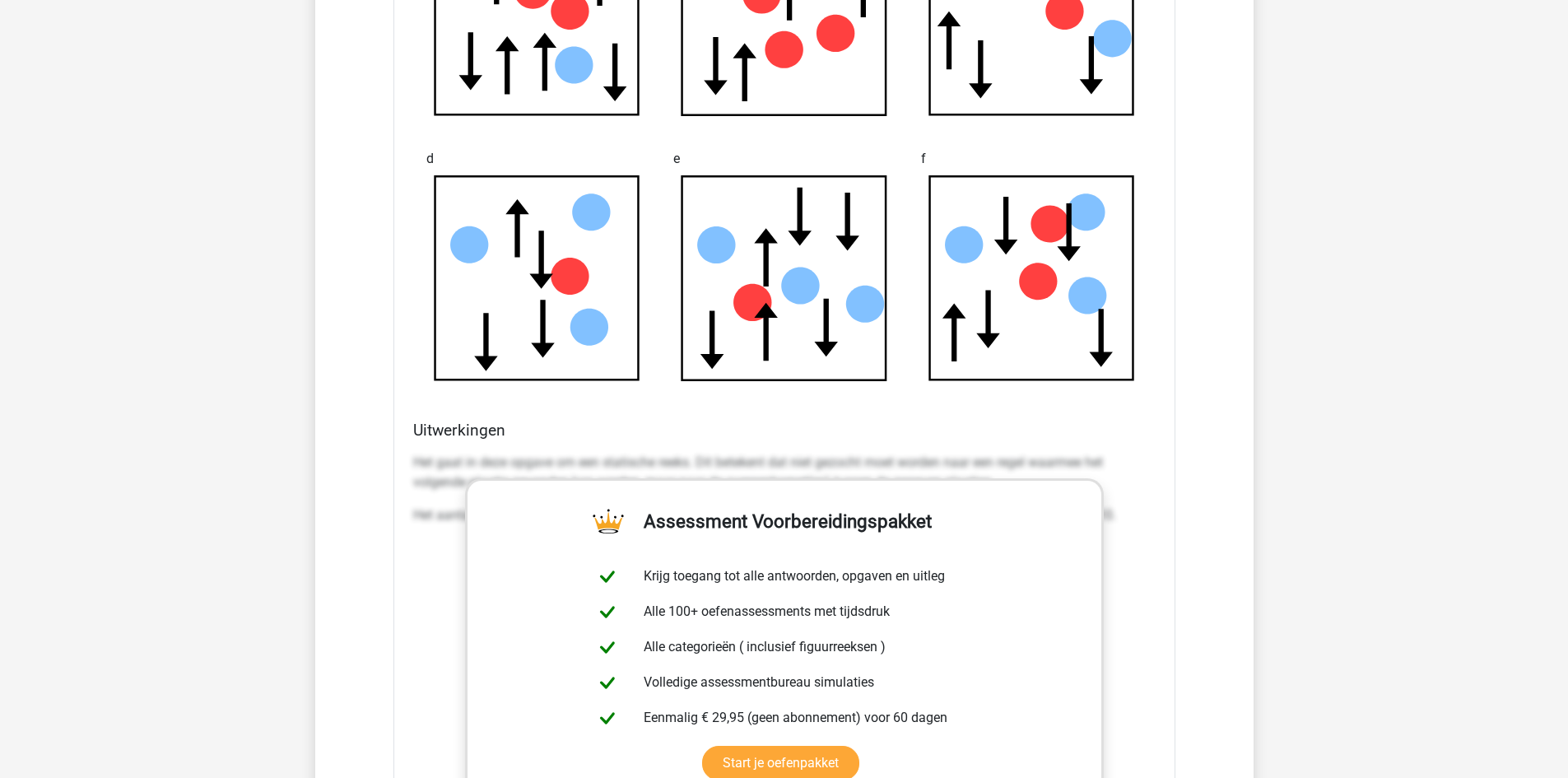
scroll to position [7920, 0]
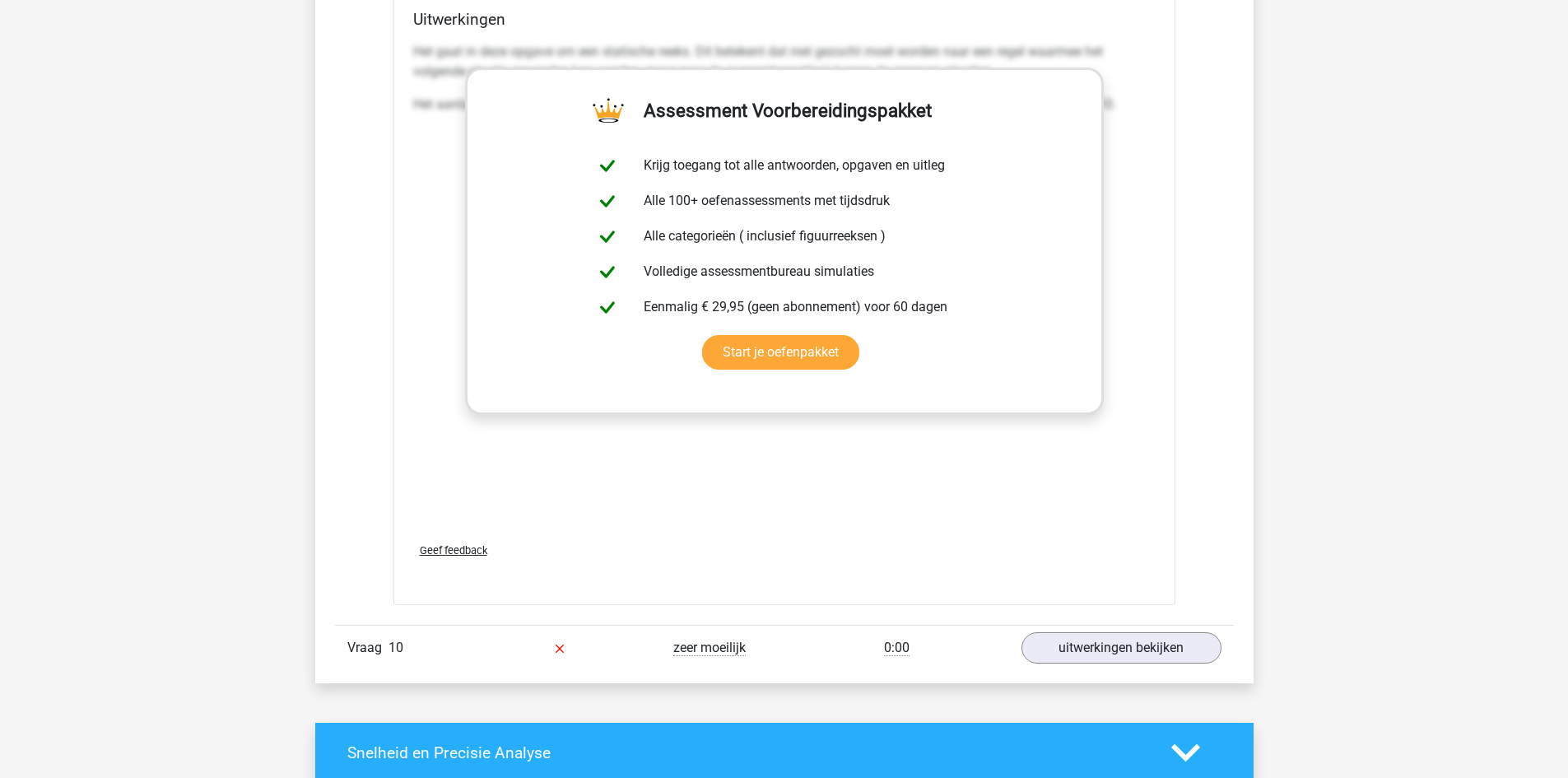
scroll to position [8359, 0]
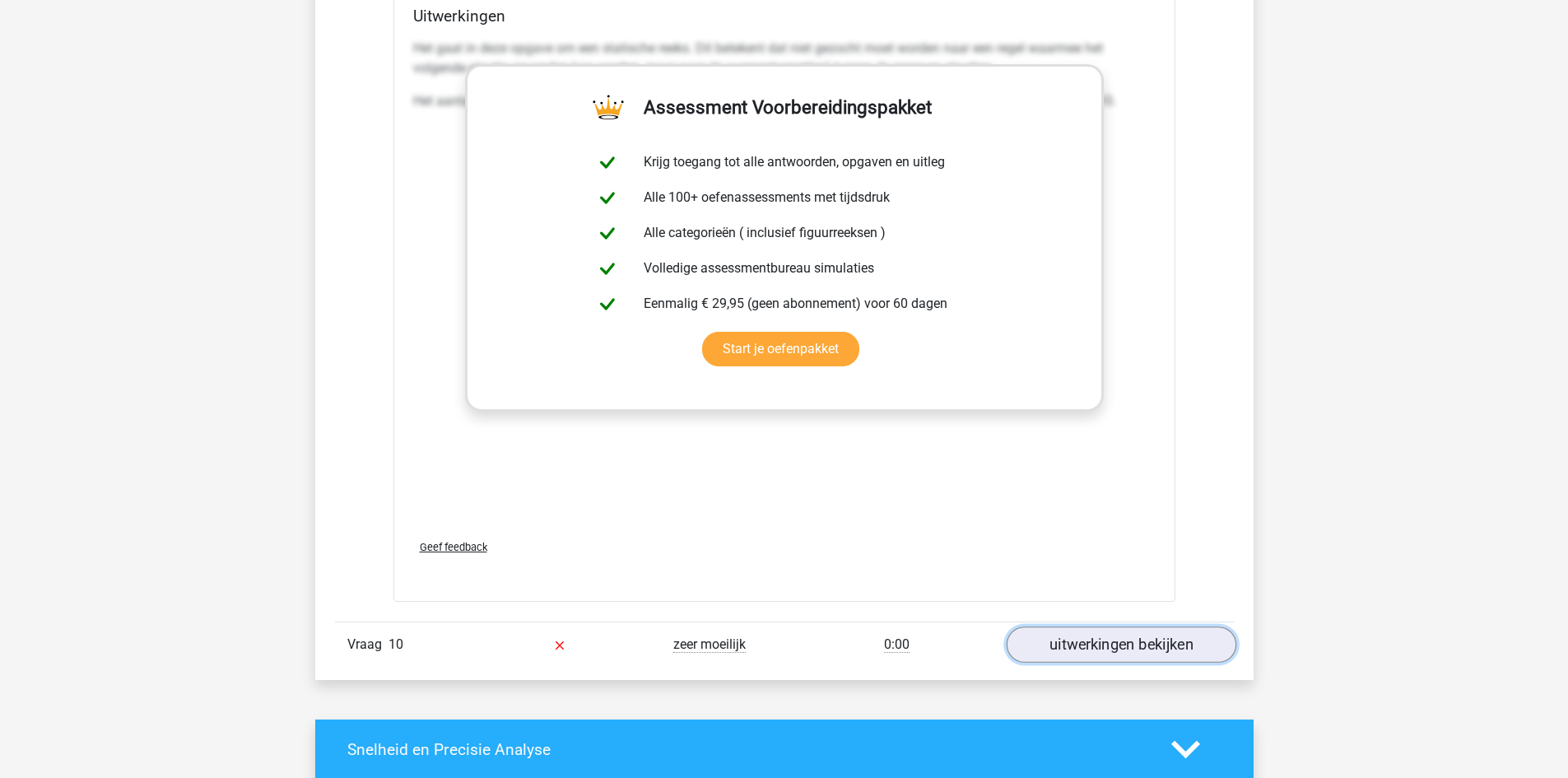
click at [1152, 644] on link "uitwerkingen bekijken" at bounding box center [1121, 645] width 230 height 36
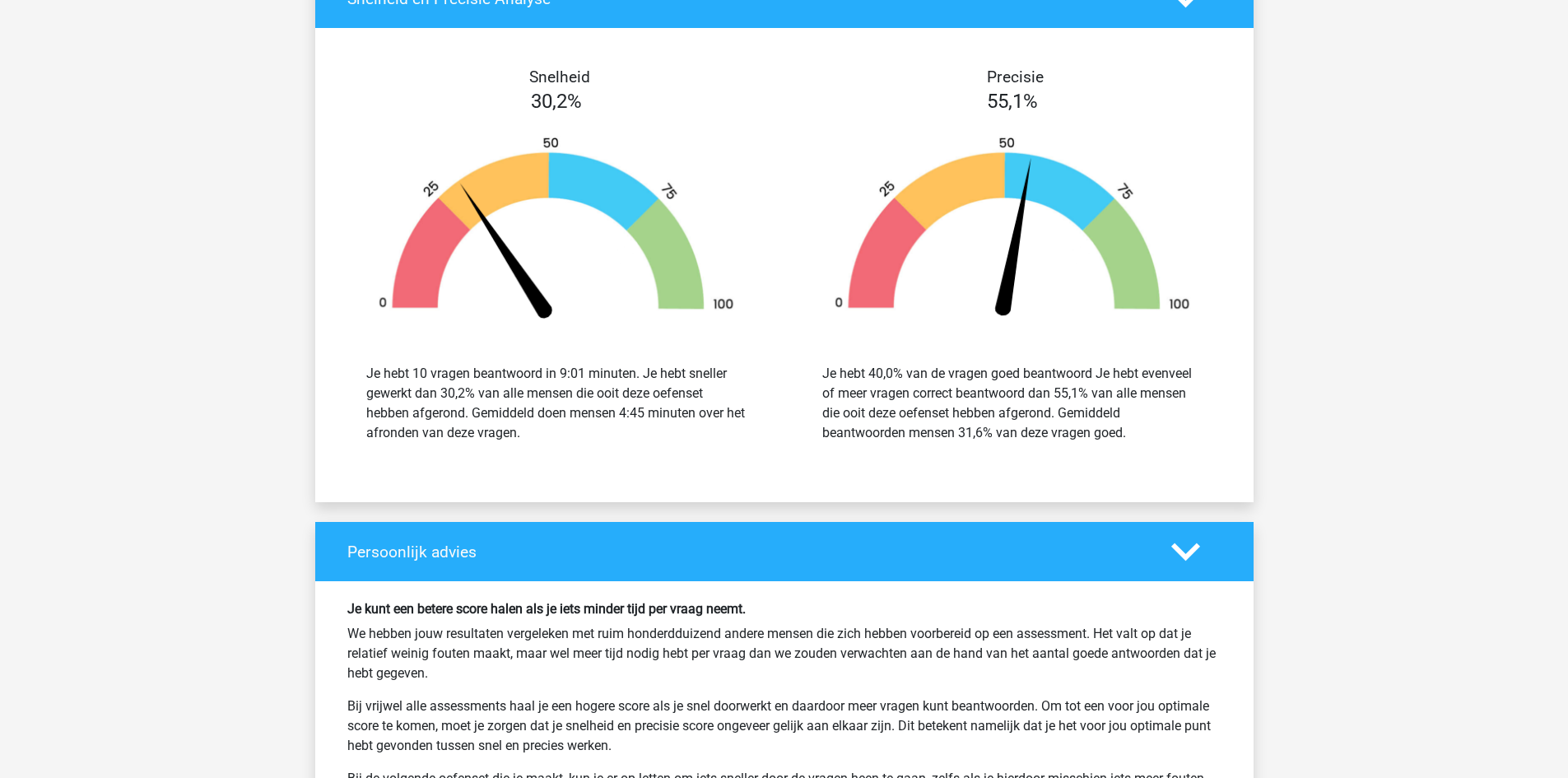
scroll to position [10398, 0]
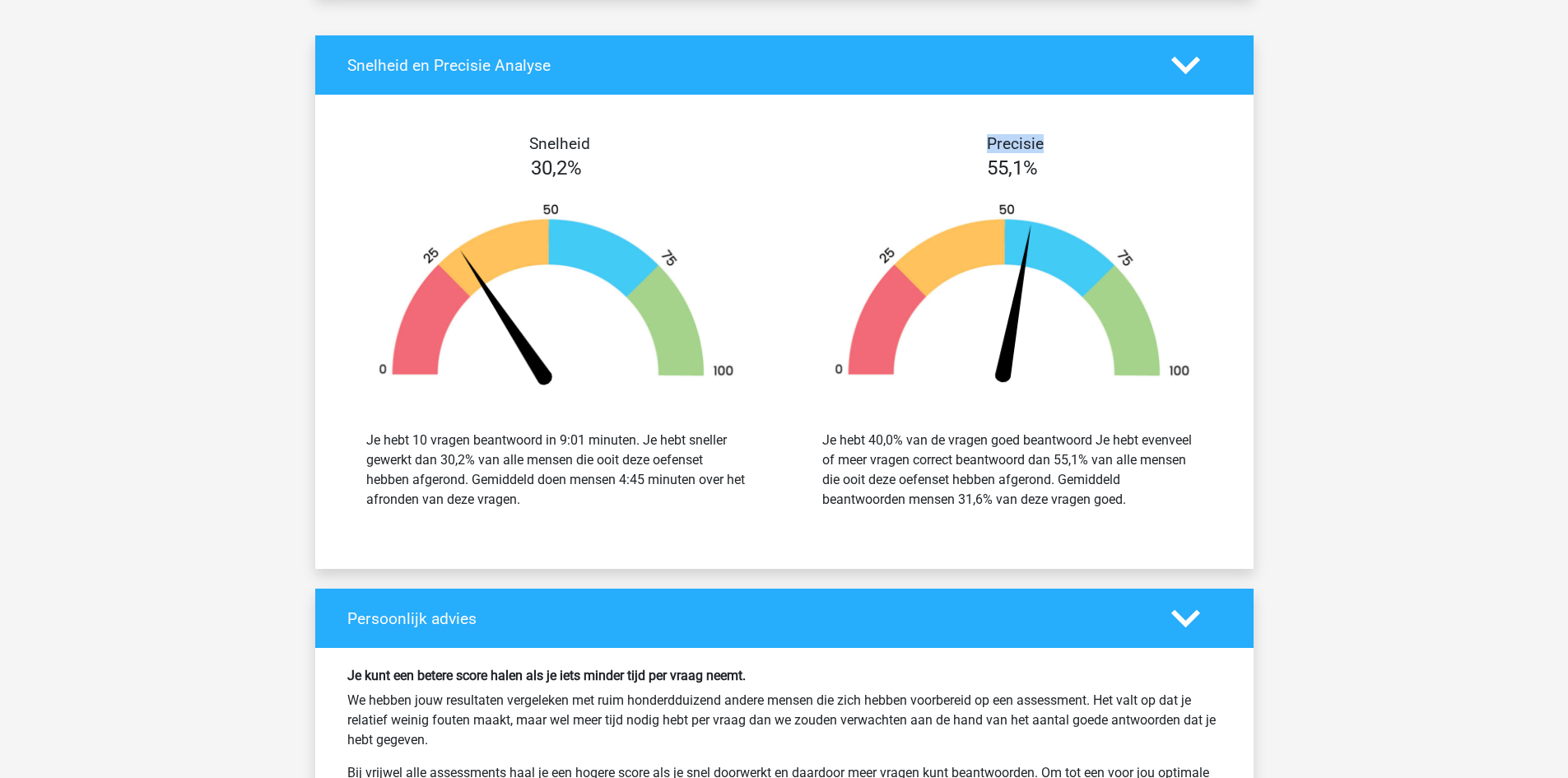
drag, startPoint x: 1068, startPoint y: 144, endPoint x: 973, endPoint y: 126, distance: 96.7
click at [973, 126] on div "Snelheid 30,2% Je hebt 10 vragen beantwoord in 9:01 minuten. Je hebt sneller ge…" at bounding box center [784, 331] width 939 height 435
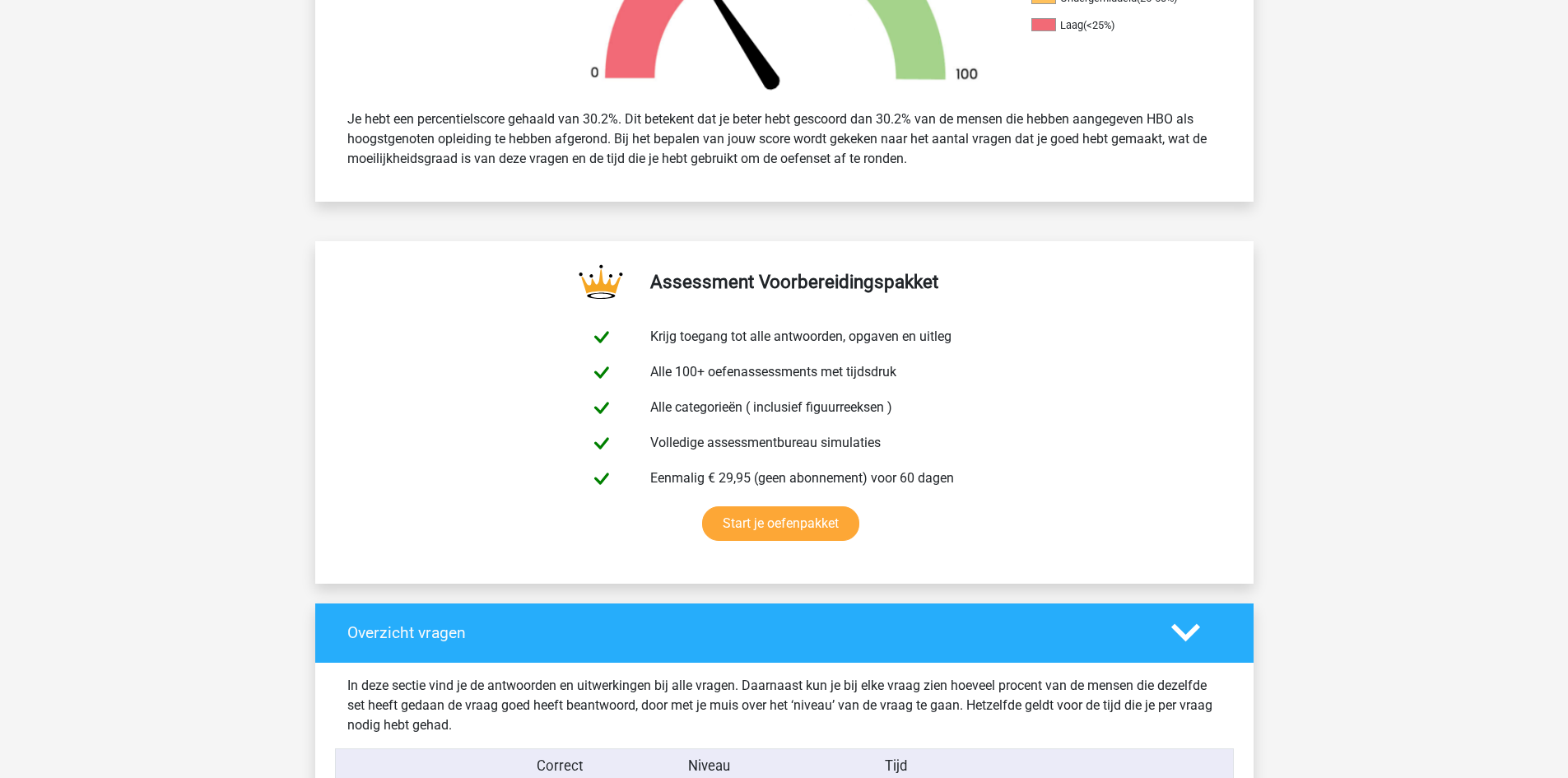
scroll to position [0, 0]
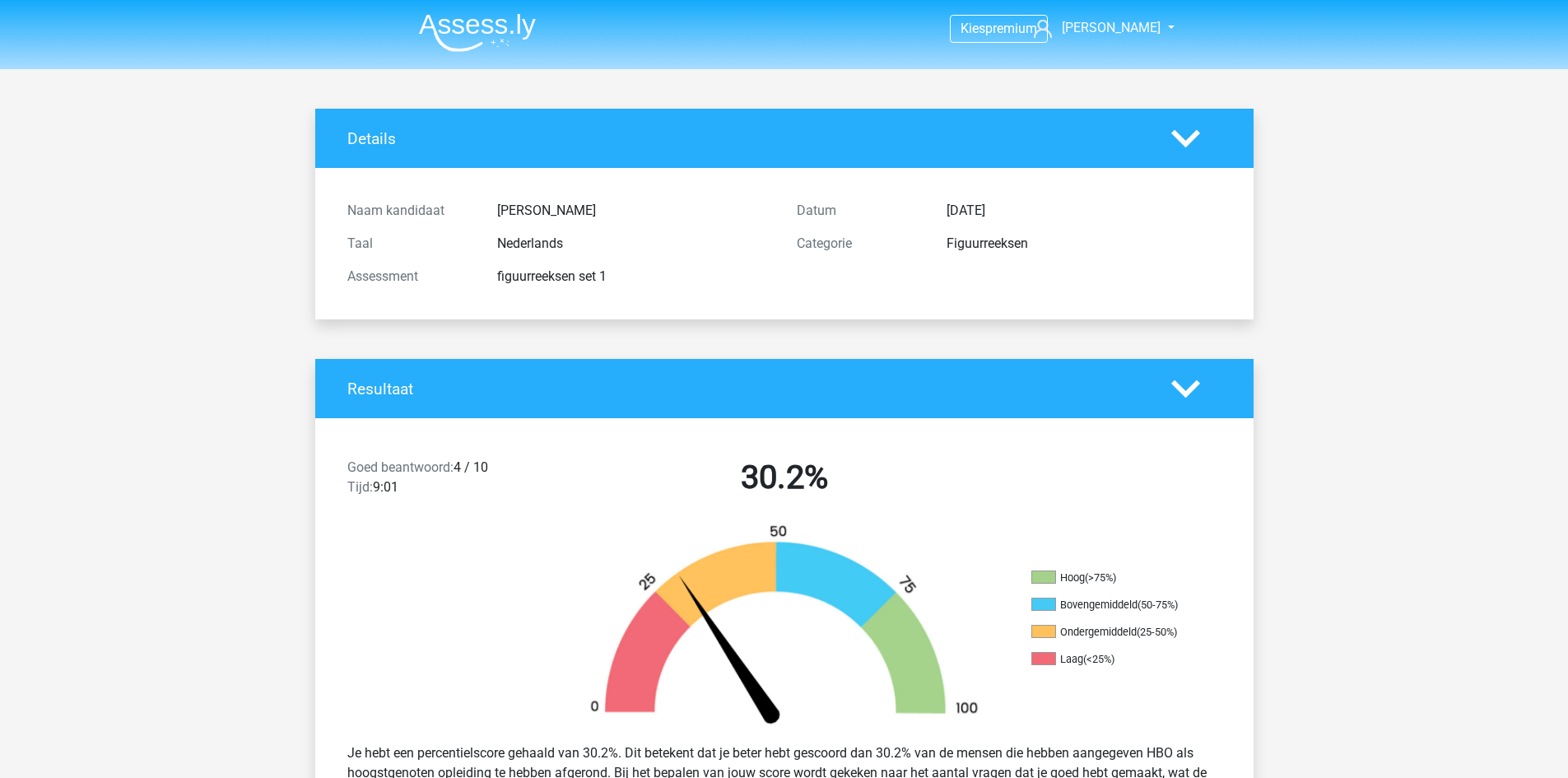
click at [492, 26] on img at bounding box center [477, 33] width 117 height 39
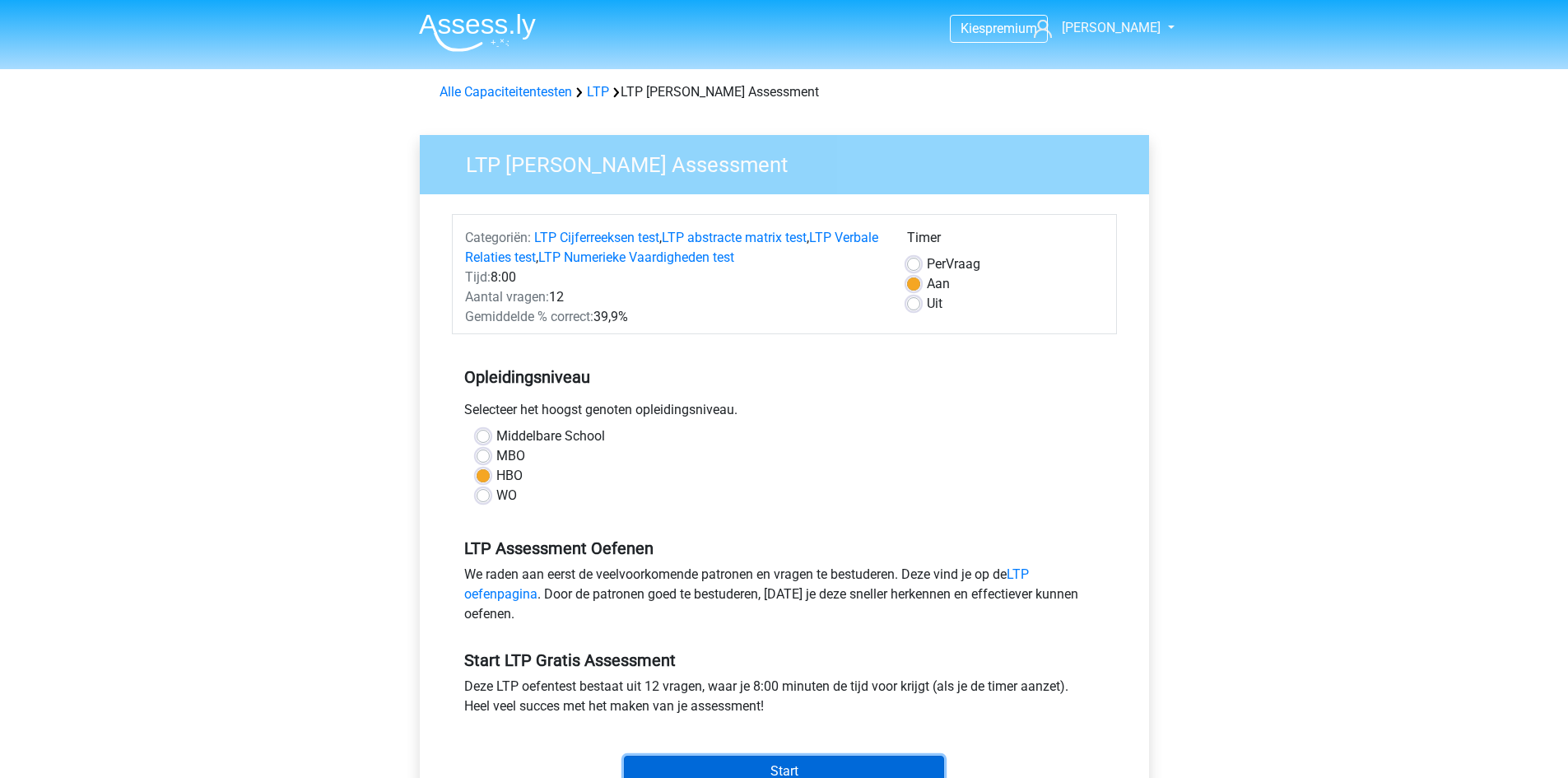
click at [727, 763] on input "Start" at bounding box center [784, 771] width 320 height 31
